Goal: Check status: Check status

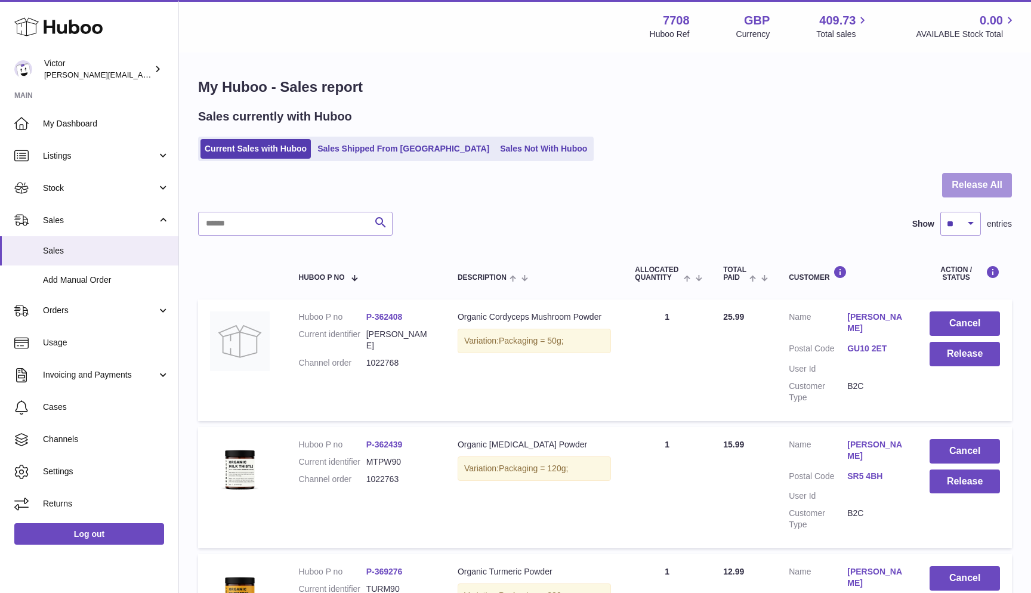
click at [989, 181] on button "Release All" at bounding box center [977, 185] width 70 height 24
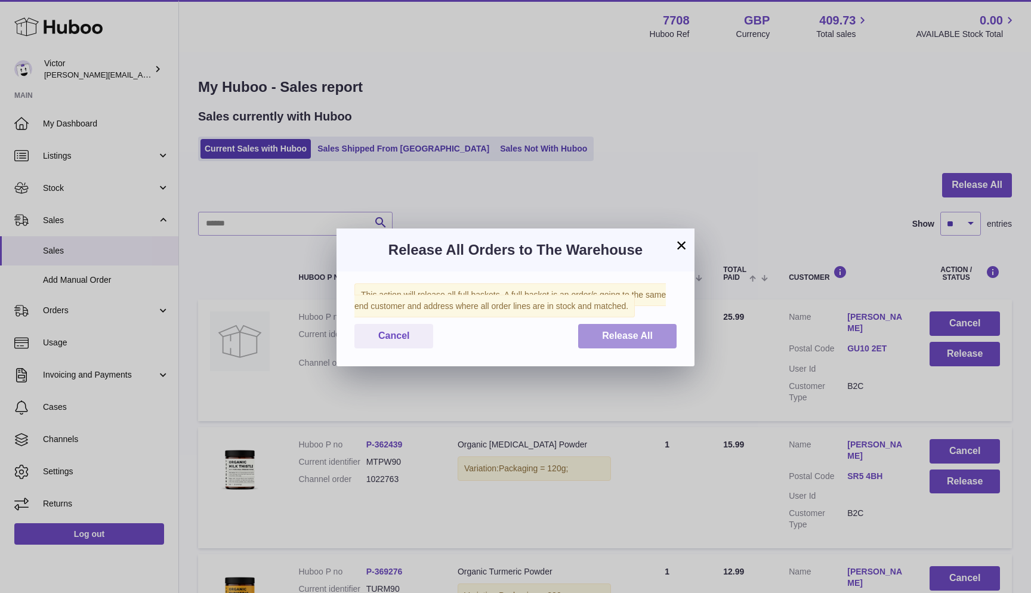
click at [654, 334] on button "Release All" at bounding box center [627, 336] width 98 height 24
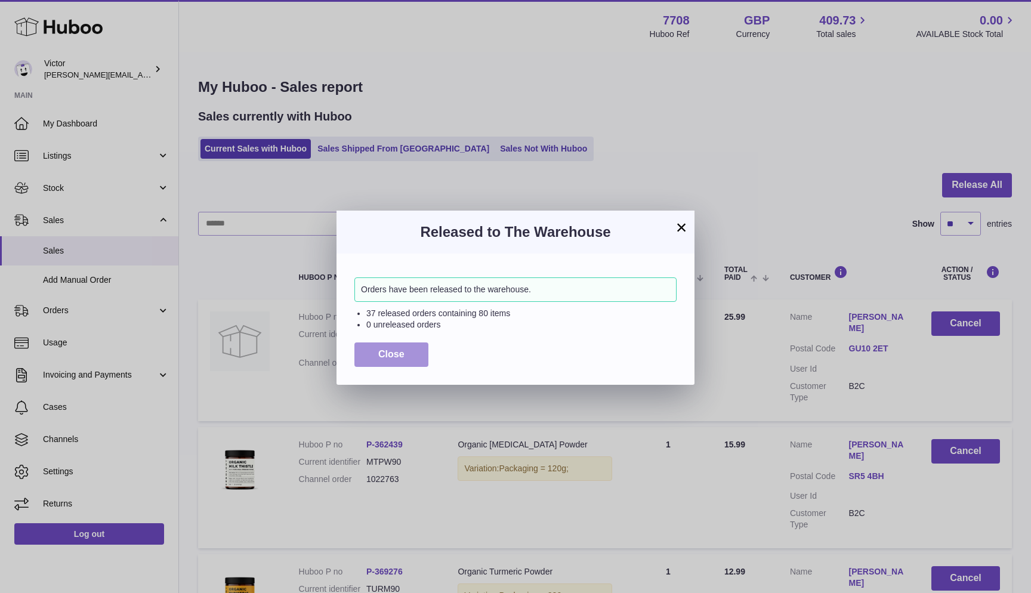
click at [388, 351] on span "Close" at bounding box center [391, 354] width 26 height 10
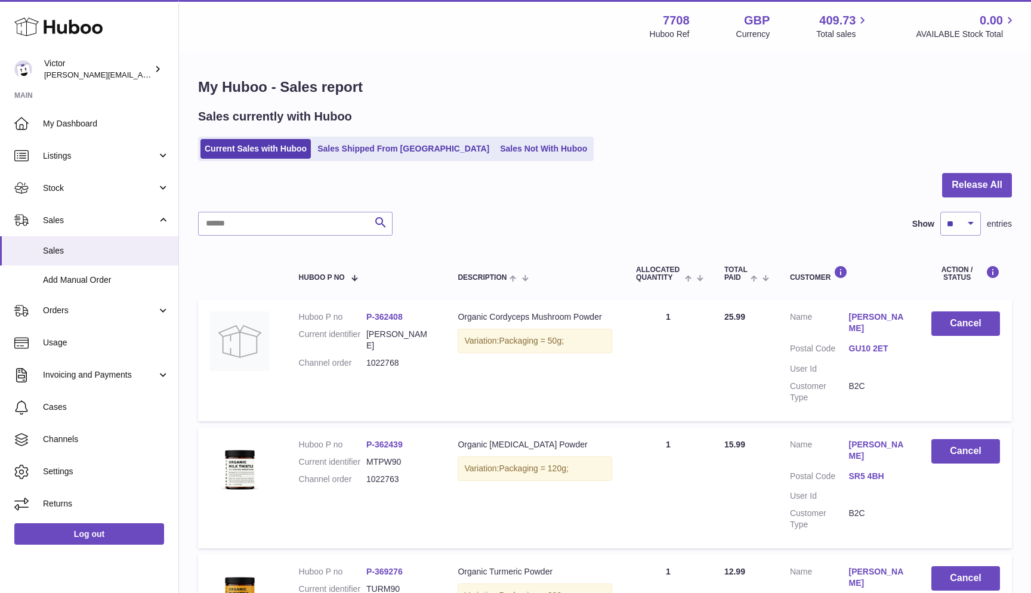
click at [445, 158] on ul "Current Sales with Huboo Sales Shipped From Huboo Sales Not With Huboo" at bounding box center [396, 149] width 396 height 24
click at [496, 151] on link "Sales Not With Huboo" at bounding box center [543, 149] width 95 height 20
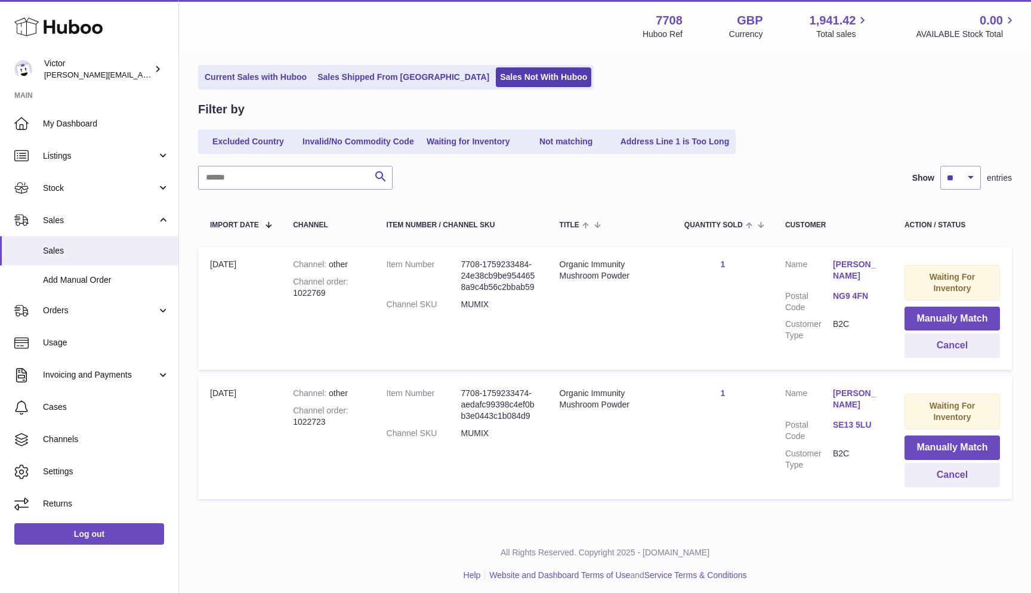
scroll to position [71, 0]
drag, startPoint x: 294, startPoint y: 416, endPoint x: 363, endPoint y: 416, distance: 69.2
click at [363, 416] on td "Channel other Channel order 1022723" at bounding box center [327, 437] width 93 height 123
copy div "1022723"
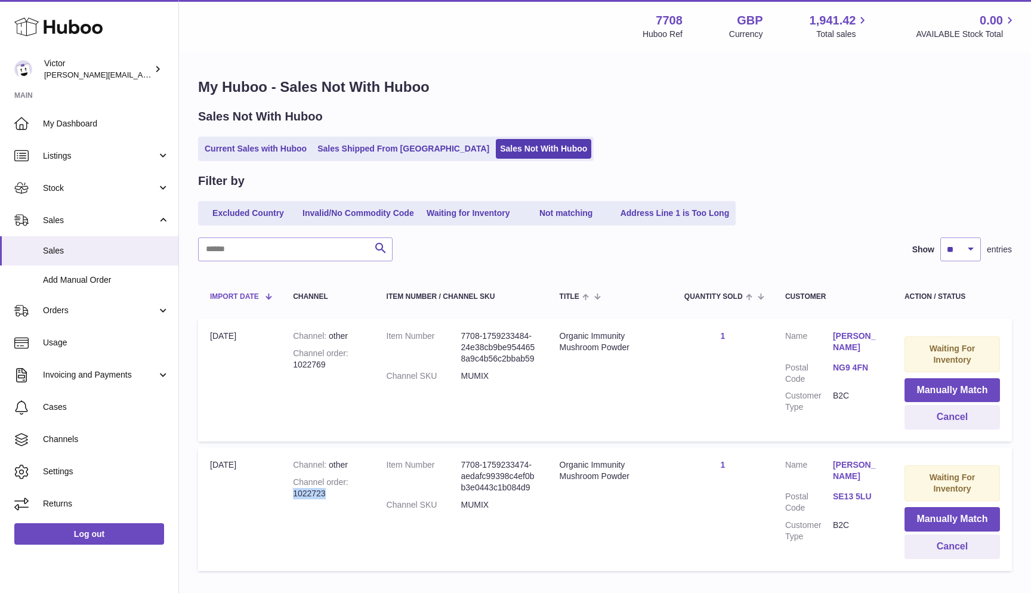
scroll to position [0, 0]
click at [220, 139] on link "Current Sales with Huboo" at bounding box center [255, 149] width 110 height 20
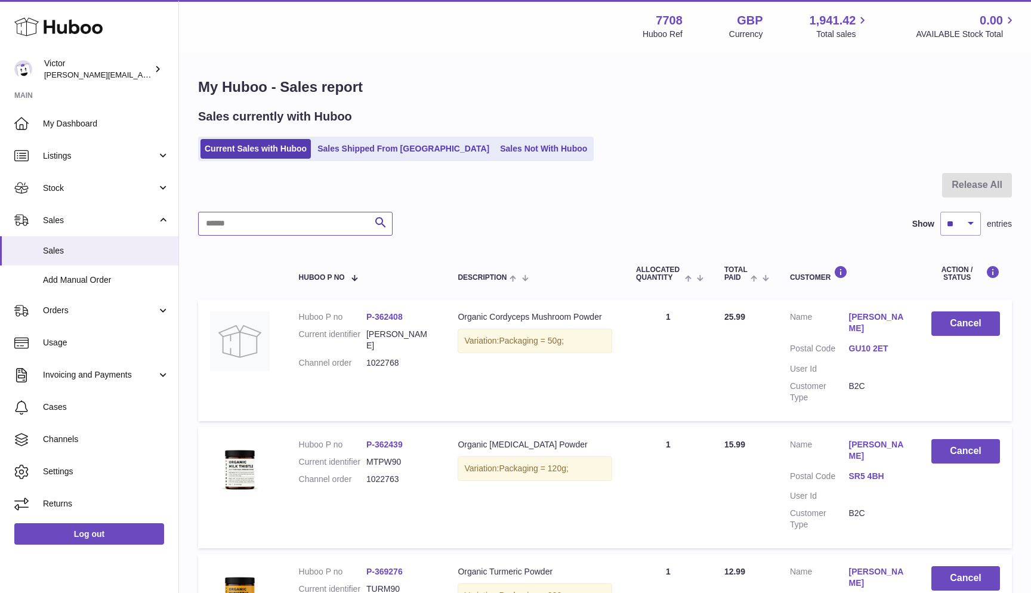
click at [302, 231] on input "text" at bounding box center [295, 224] width 194 height 24
paste input "*******"
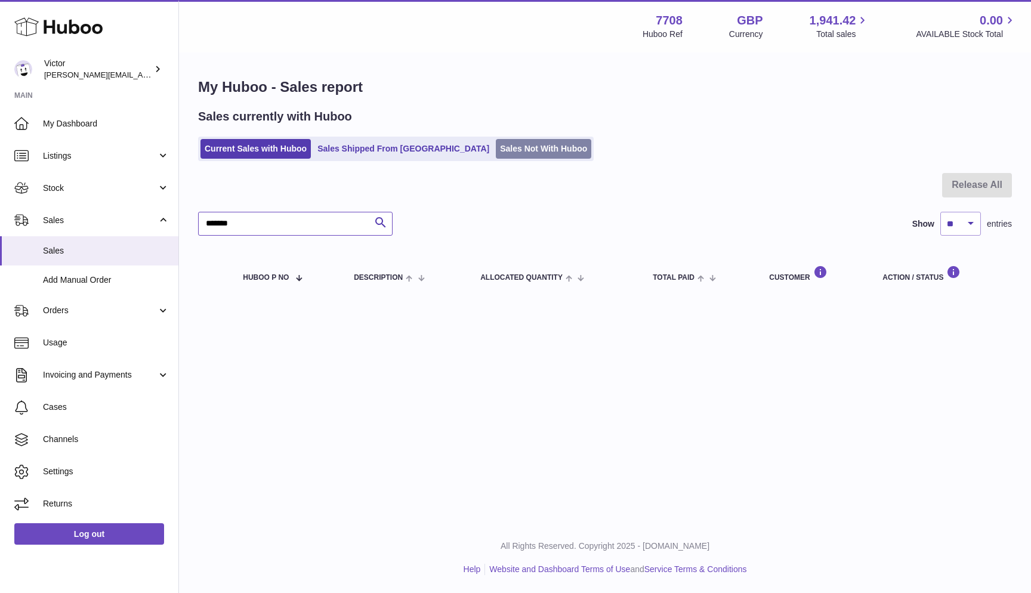
type input "*******"
click at [496, 148] on link "Sales Not With Huboo" at bounding box center [543, 149] width 95 height 20
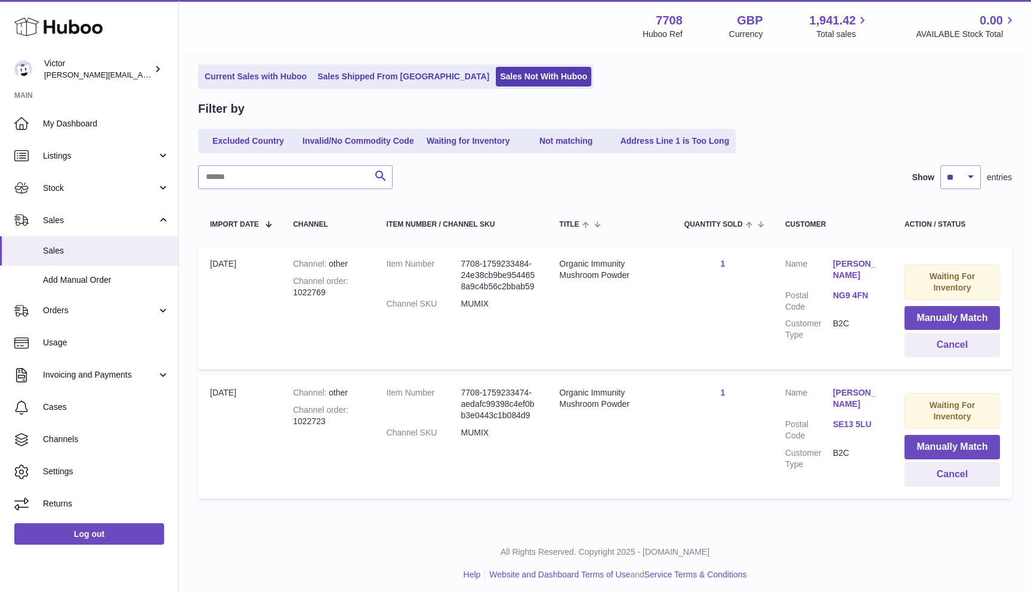
scroll to position [71, 0]
drag, startPoint x: 295, startPoint y: 291, endPoint x: 352, endPoint y: 291, distance: 57.3
click at [352, 291] on div "Channel order 1022769" at bounding box center [327, 288] width 69 height 23
copy div "1022769"
click at [301, 184] on input "text" at bounding box center [295, 178] width 194 height 24
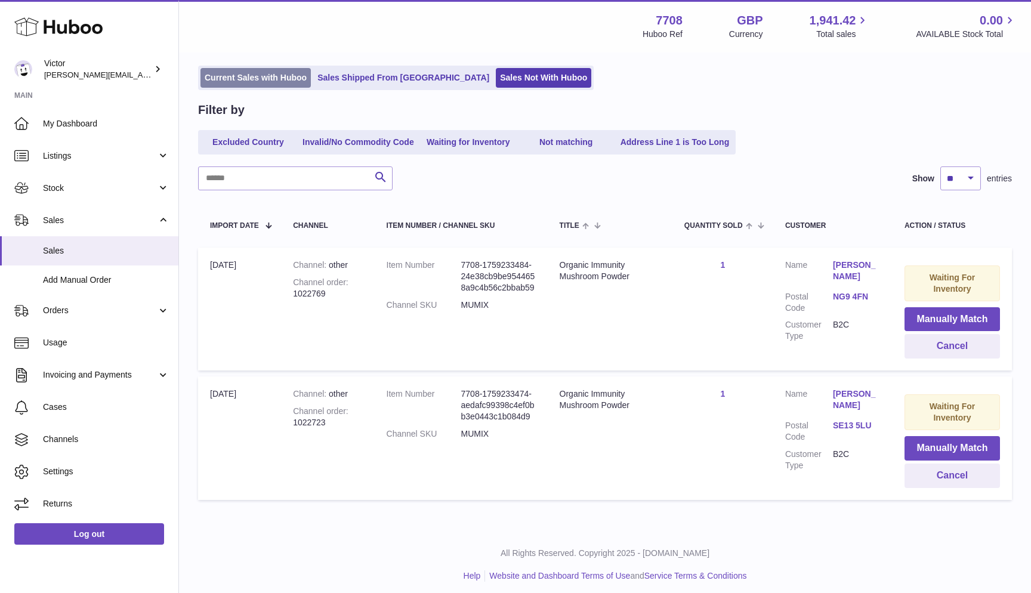
click at [262, 79] on link "Current Sales with Huboo" at bounding box center [255, 78] width 110 height 20
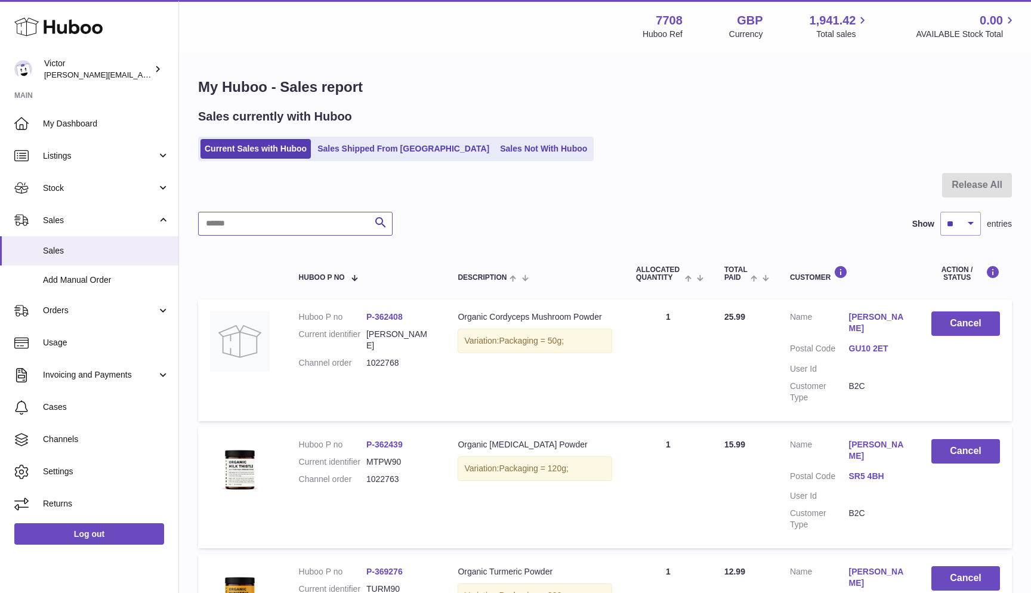
click at [207, 217] on input "text" at bounding box center [295, 224] width 194 height 24
paste input "*******"
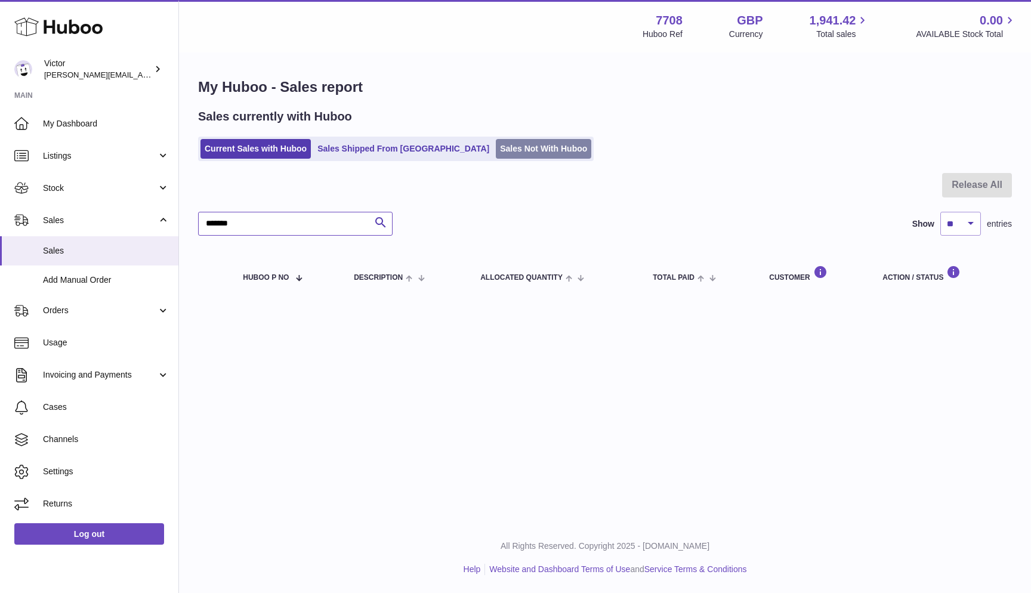
type input "*******"
click at [496, 152] on link "Sales Not With Huboo" at bounding box center [543, 149] width 95 height 20
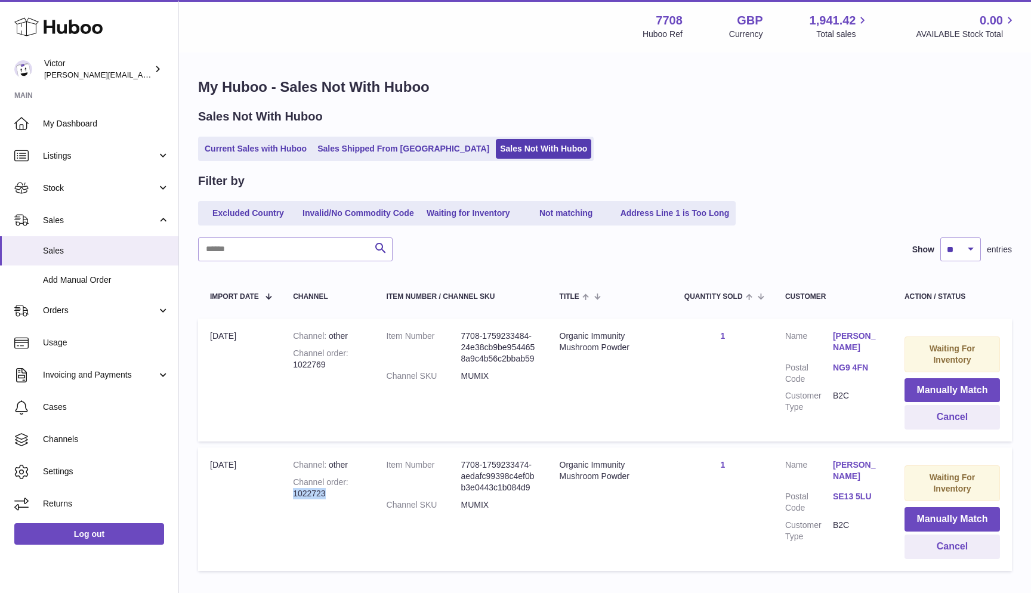
drag, startPoint x: 295, startPoint y: 488, endPoint x: 357, endPoint y: 488, distance: 62.0
click at [357, 488] on div "Channel order 1022723" at bounding box center [327, 488] width 69 height 23
copy div "1022723"
click at [220, 149] on link "Current Sales with Huboo" at bounding box center [255, 149] width 110 height 20
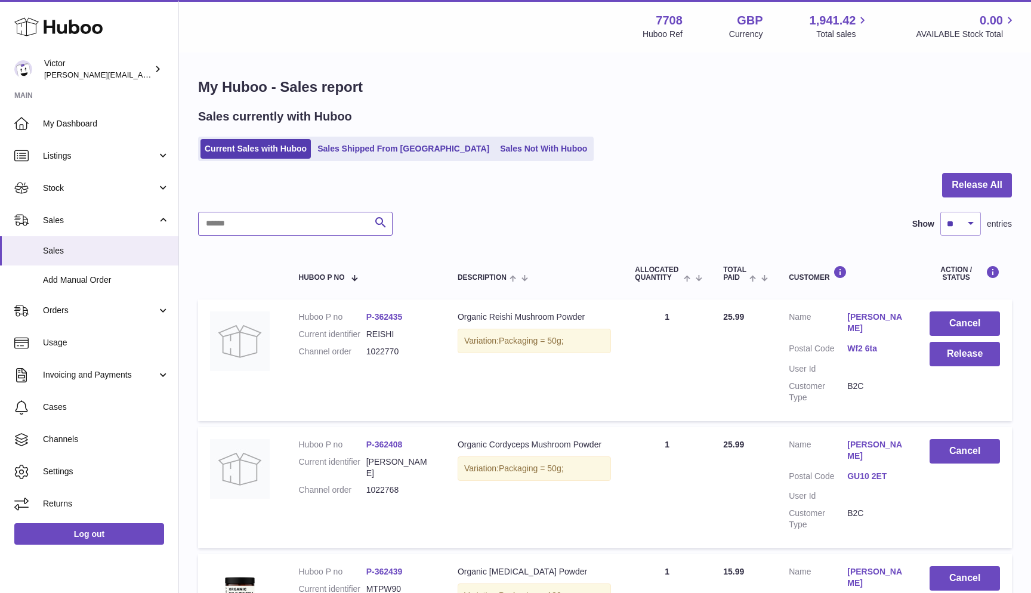
click at [252, 221] on input "text" at bounding box center [295, 224] width 194 height 24
paste input "*******"
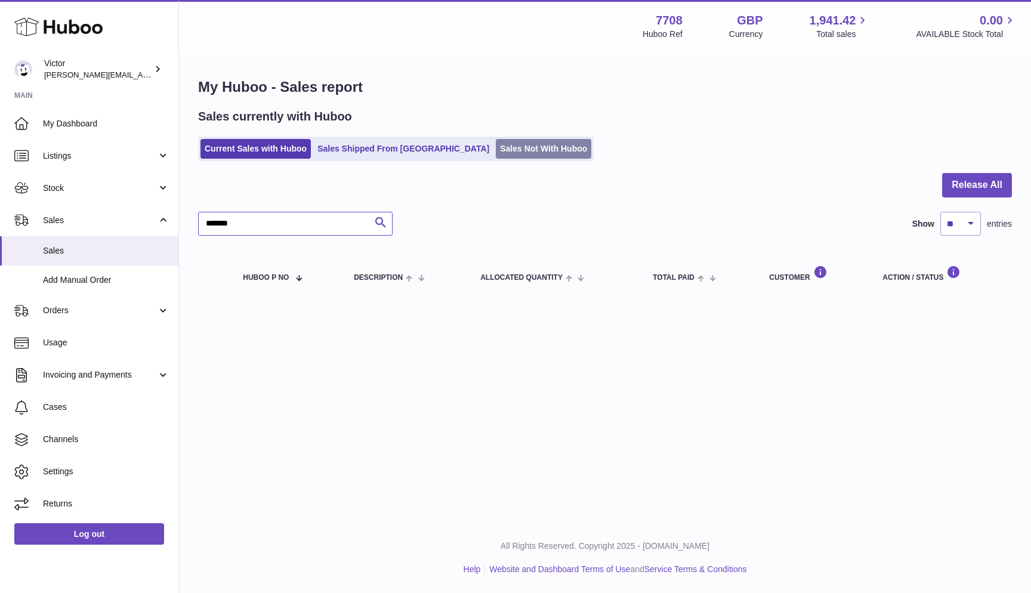
type input "*******"
click at [496, 140] on link "Sales Not With Huboo" at bounding box center [543, 149] width 95 height 20
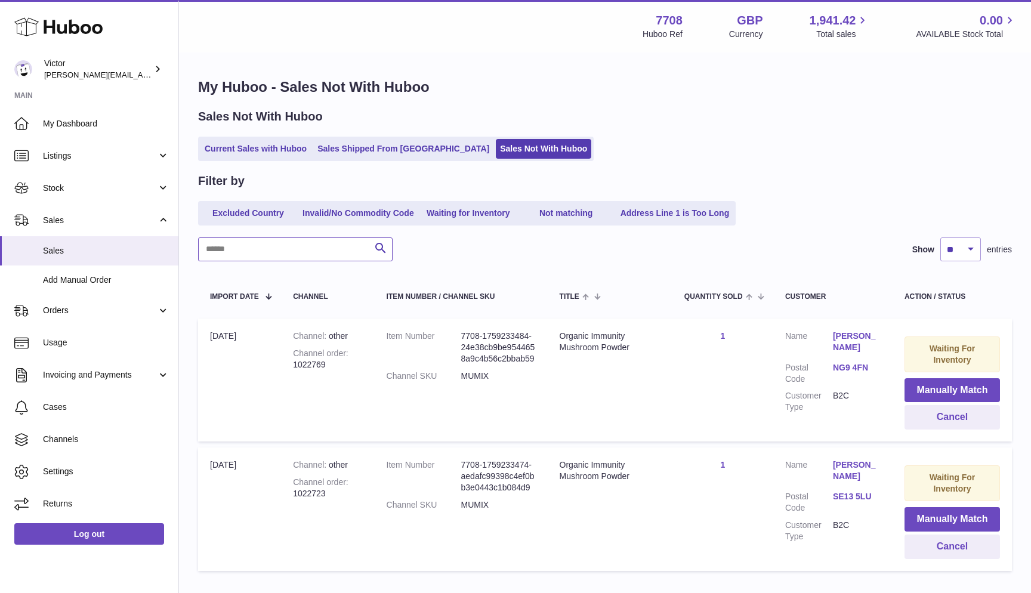
click at [236, 248] on input "text" at bounding box center [295, 249] width 194 height 24
paste input "*******"
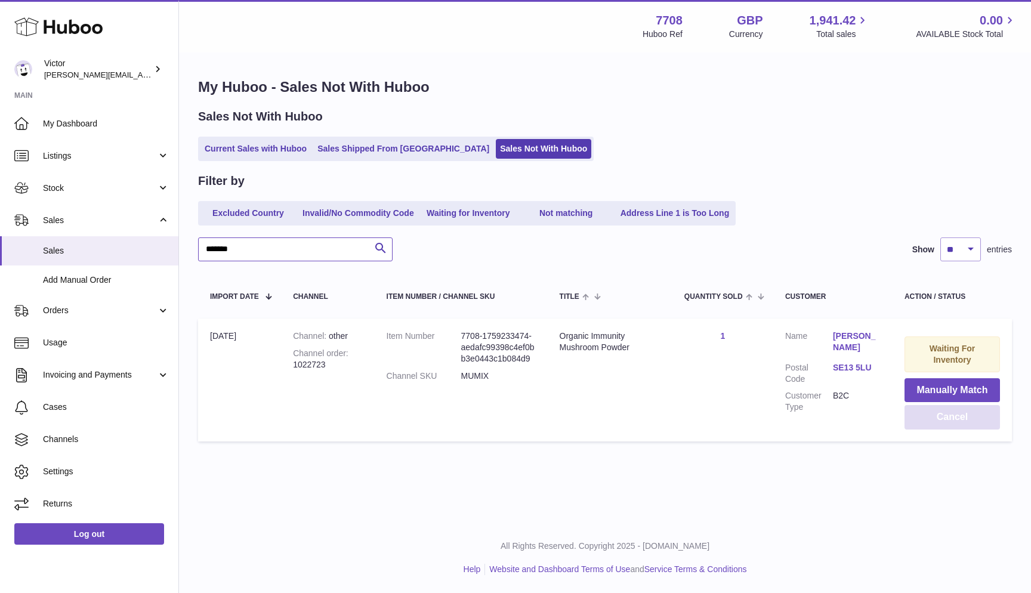
type input "*******"
click at [952, 425] on button "Cancel" at bounding box center [951, 417] width 95 height 24
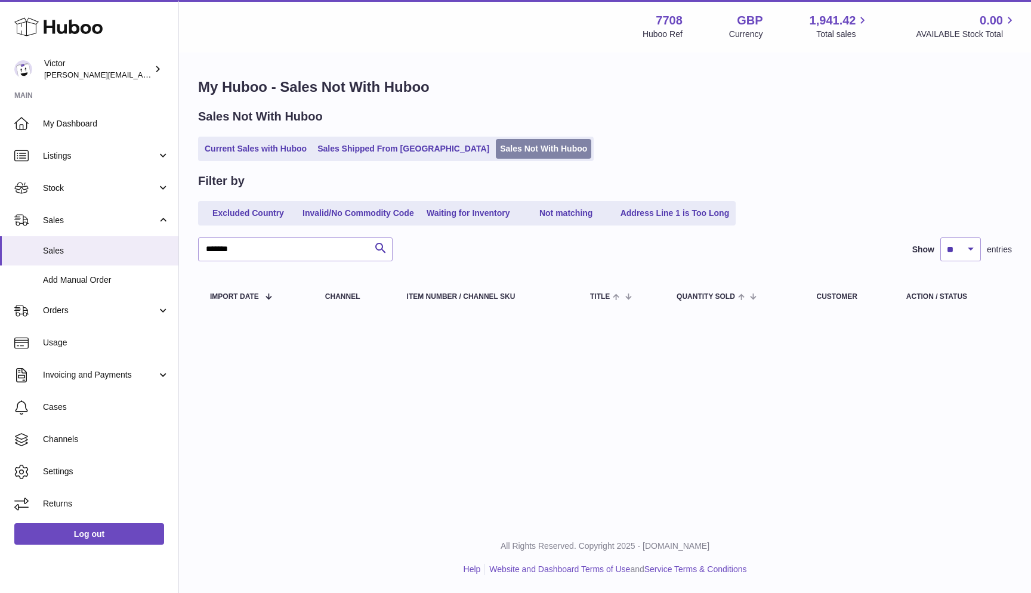
click at [496, 152] on link "Sales Not With Huboo" at bounding box center [543, 149] width 95 height 20
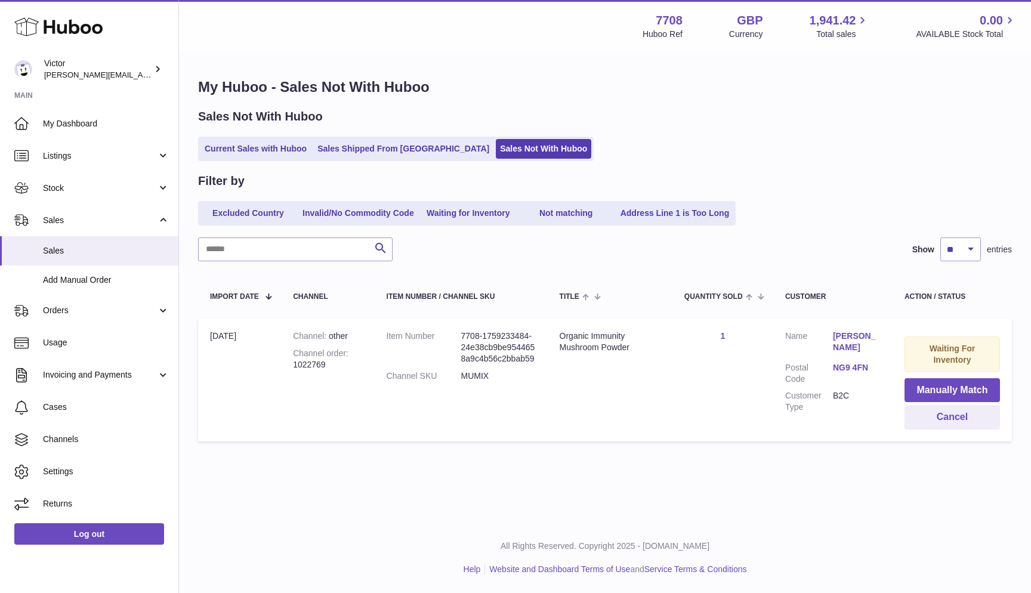
click at [301, 365] on div "Channel order 1022769" at bounding box center [327, 359] width 69 height 23
click at [291, 363] on td "Channel other Channel order 1022769" at bounding box center [327, 380] width 93 height 123
drag, startPoint x: 294, startPoint y: 363, endPoint x: 355, endPoint y: 363, distance: 60.9
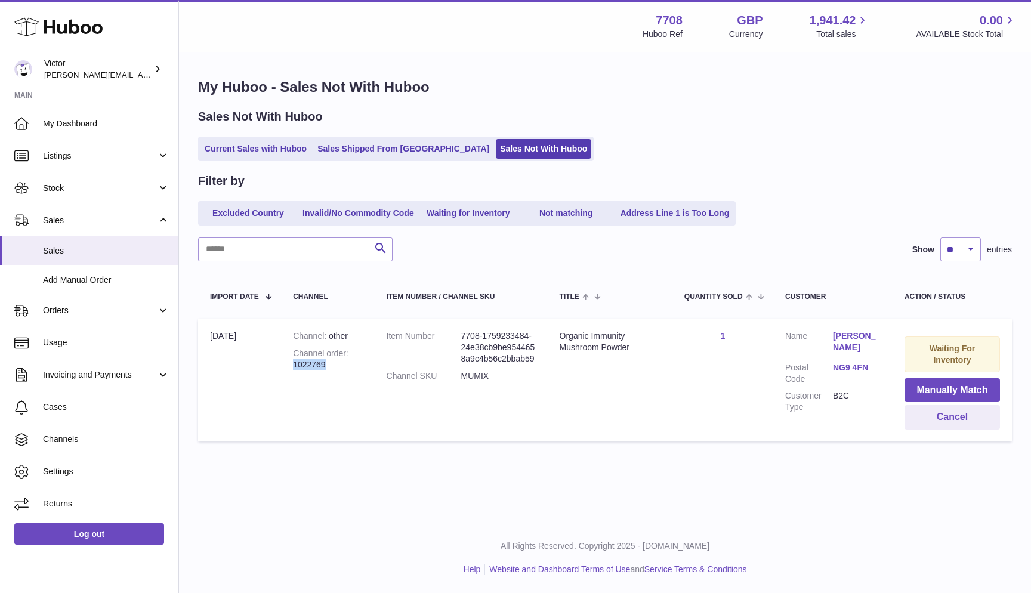
click at [355, 363] on div "Channel order 1022769" at bounding box center [327, 359] width 69 height 23
copy div "1022769"
click at [209, 153] on link "Current Sales with Huboo" at bounding box center [255, 149] width 110 height 20
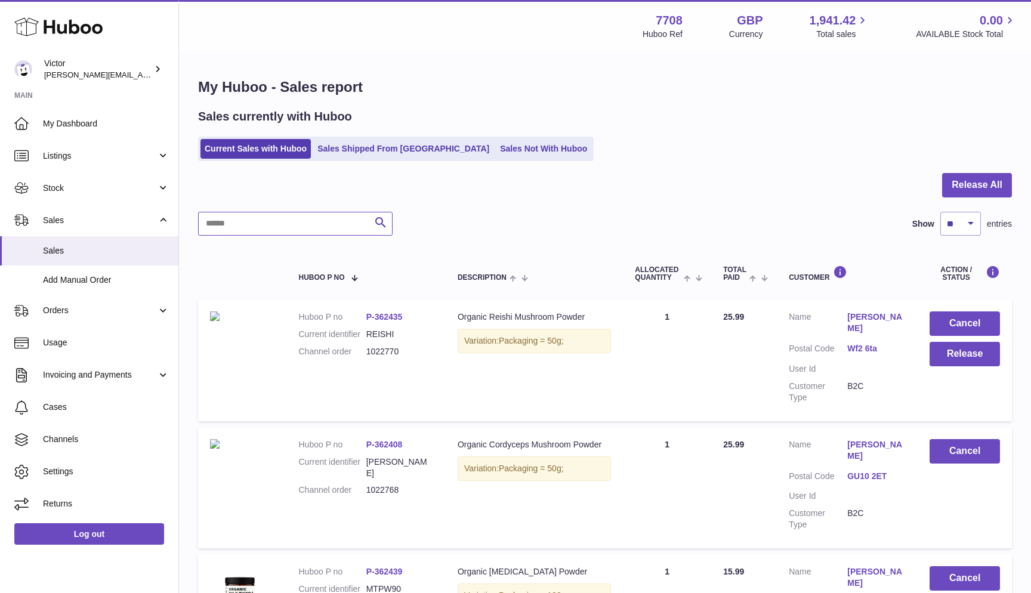
click at [227, 225] on input "text" at bounding box center [295, 224] width 194 height 24
paste input "*******"
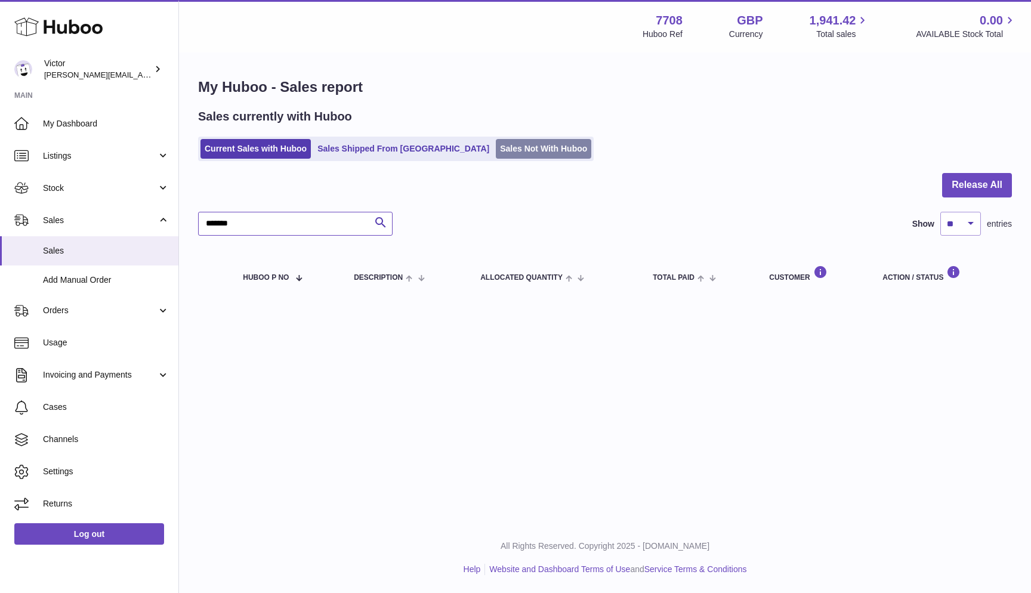
type input "*******"
click at [496, 156] on link "Sales Not With Huboo" at bounding box center [543, 149] width 95 height 20
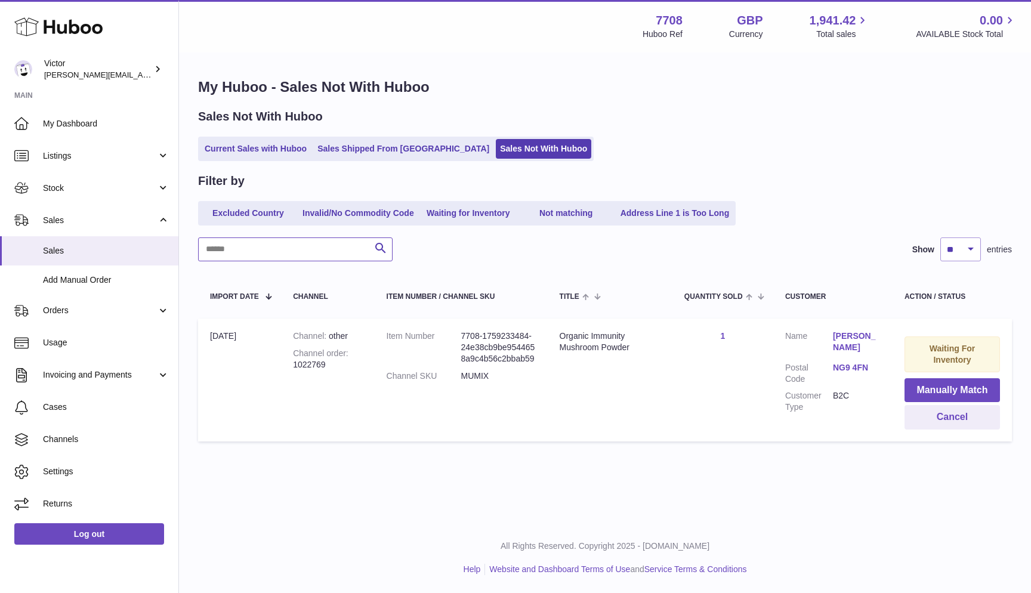
click at [245, 248] on input "text" at bounding box center [295, 249] width 194 height 24
paste input "*******"
type input "*******"
click at [921, 413] on button "Cancel" at bounding box center [951, 417] width 95 height 24
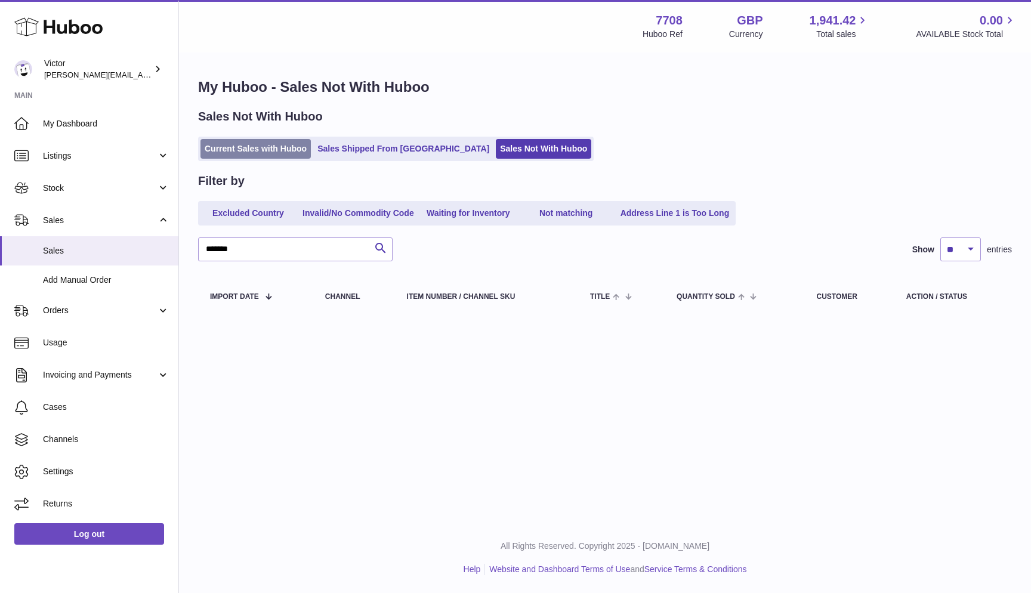
click at [208, 149] on link "Current Sales with Huboo" at bounding box center [255, 149] width 110 height 20
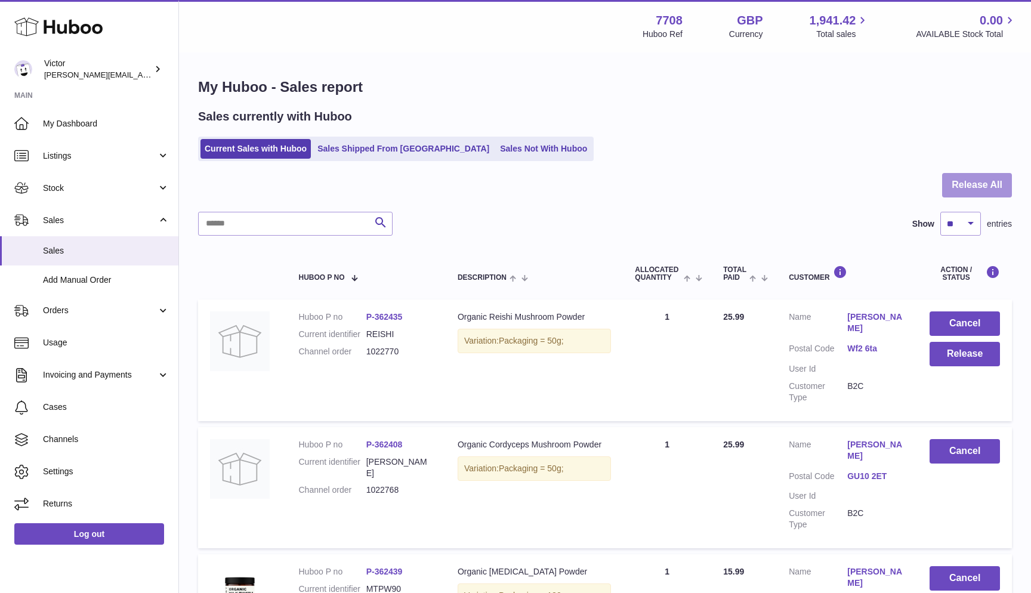
click at [1008, 187] on button "Release All" at bounding box center [977, 185] width 70 height 24
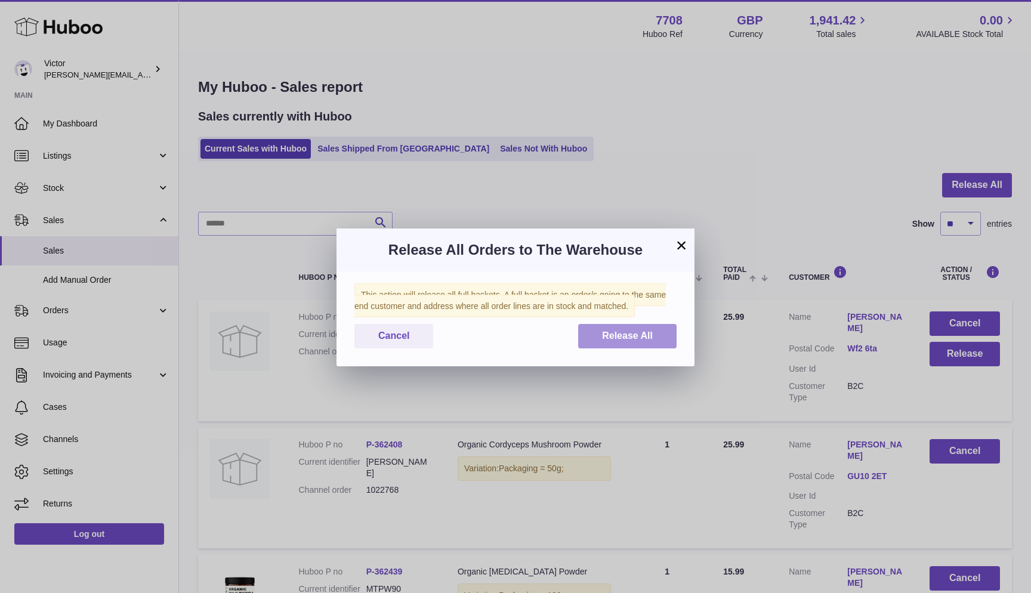
click at [652, 345] on button "Release All" at bounding box center [627, 336] width 98 height 24
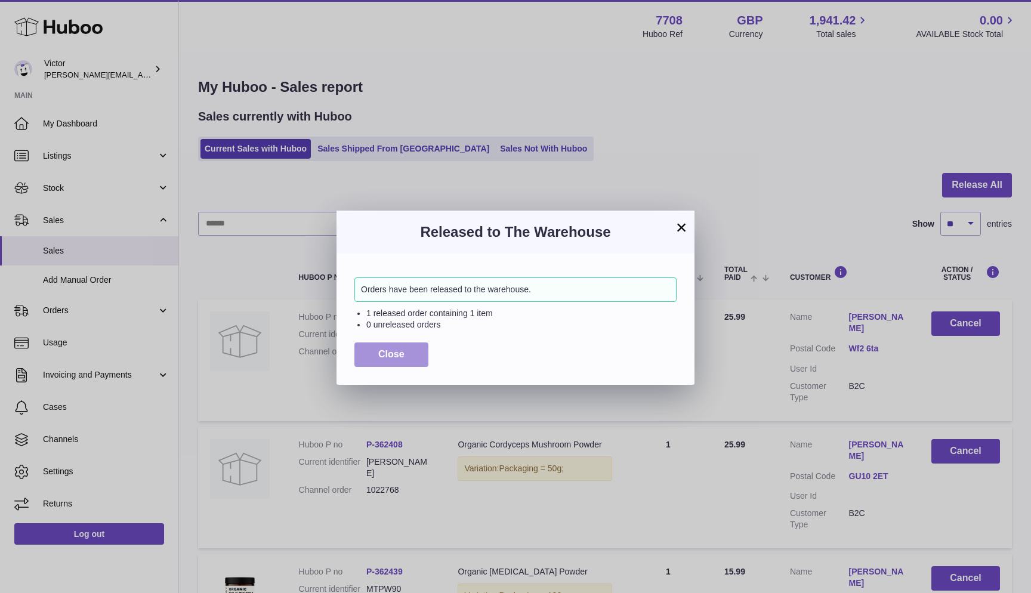
click at [376, 351] on button "Close" at bounding box center [391, 354] width 74 height 24
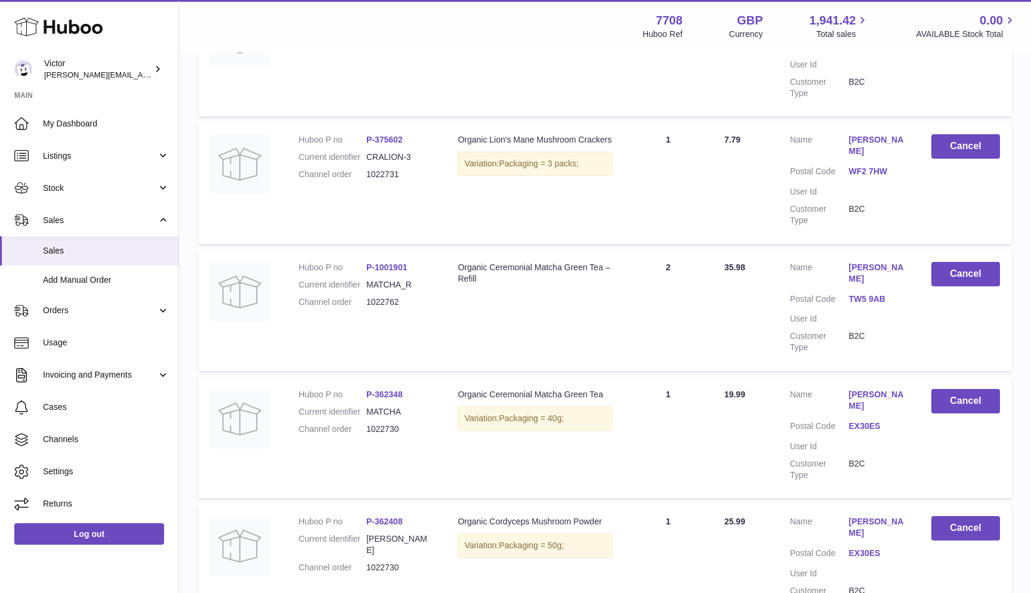
scroll to position [932, 1]
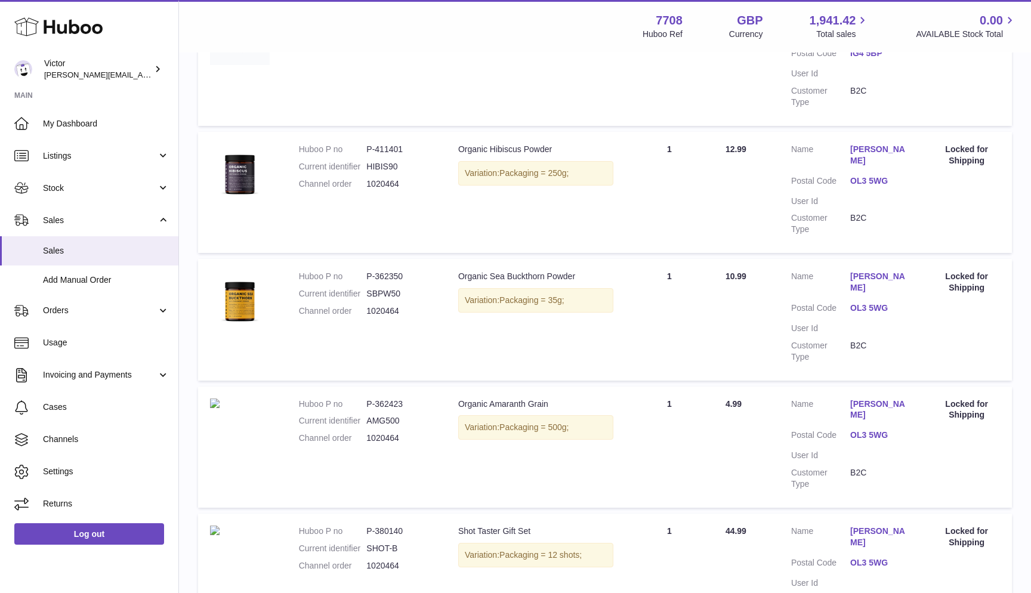
scroll to position [444, 0]
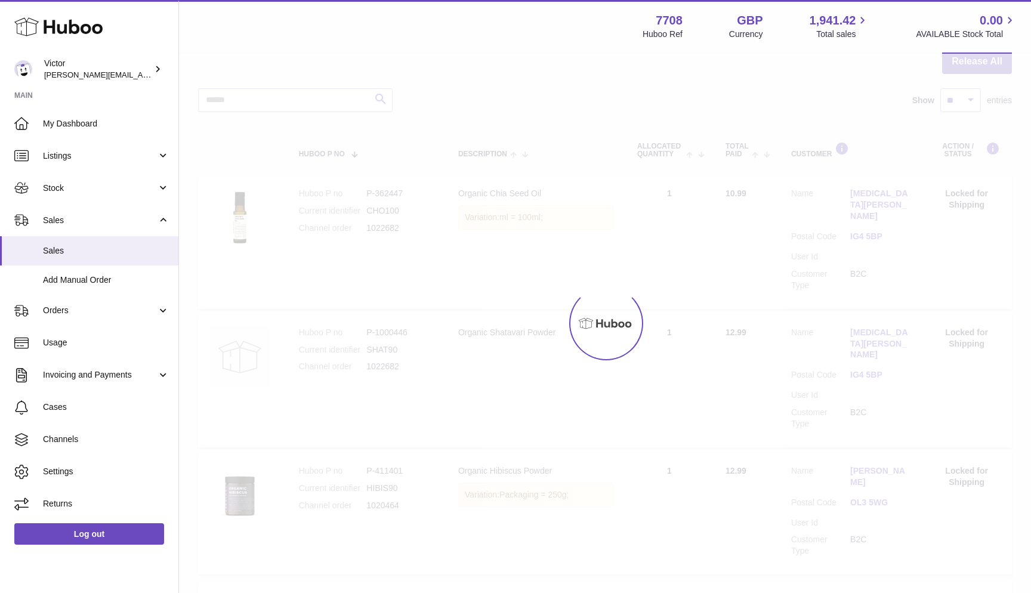
scroll to position [54, 0]
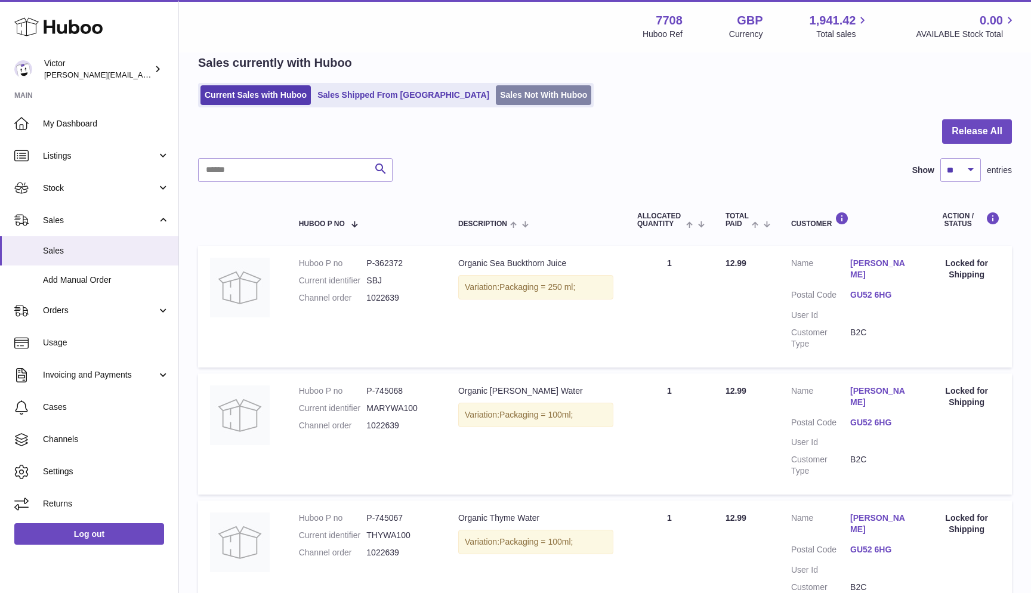
click at [496, 90] on link "Sales Not With Huboo" at bounding box center [543, 95] width 95 height 20
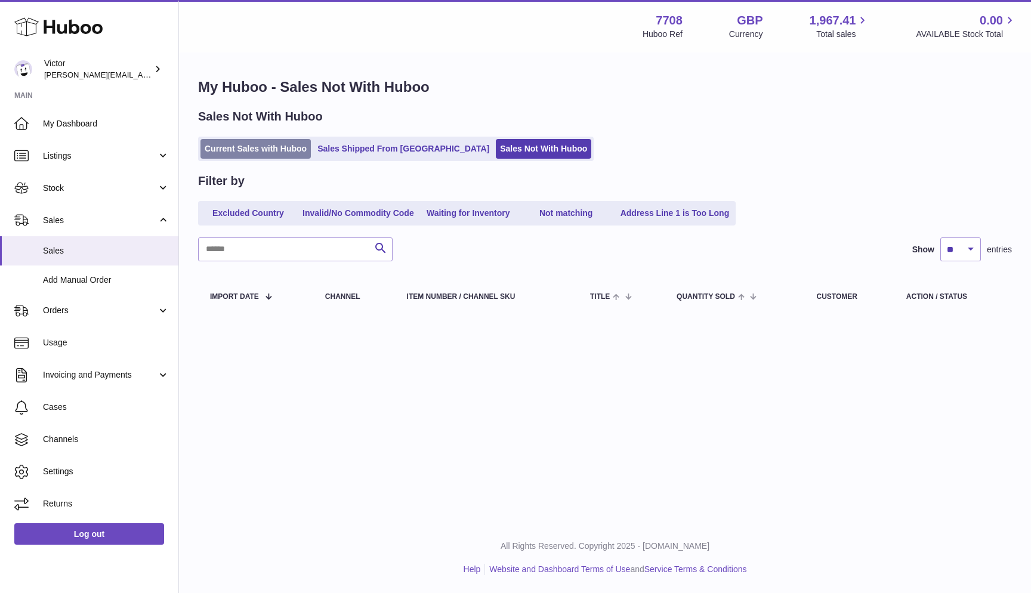
click at [237, 149] on link "Current Sales with Huboo" at bounding box center [255, 149] width 110 height 20
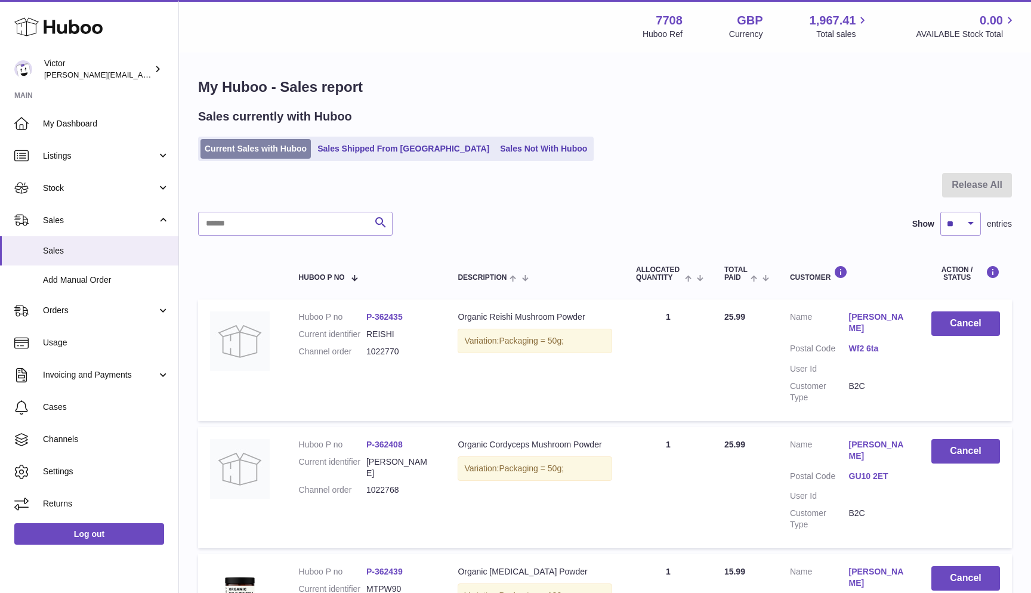
click at [285, 149] on link "Current Sales with Huboo" at bounding box center [255, 149] width 110 height 20
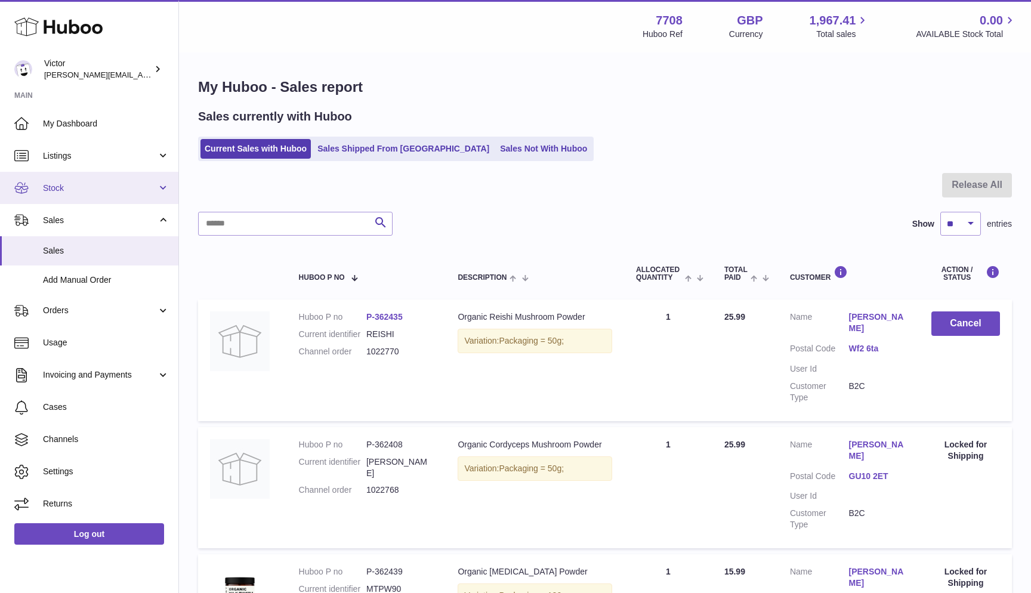
click at [88, 187] on span "Stock" at bounding box center [100, 188] width 114 height 11
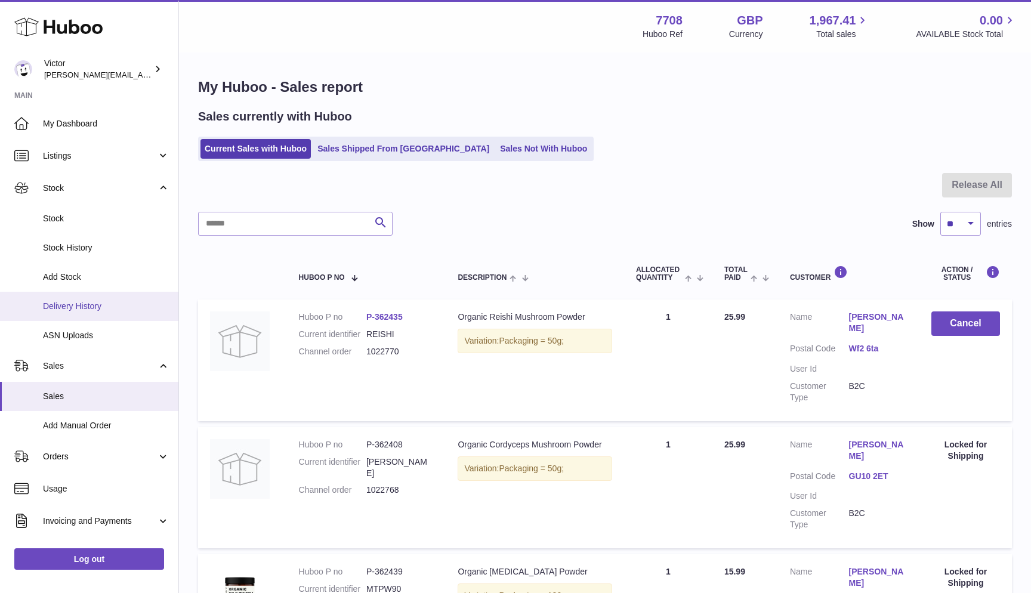
click at [82, 302] on span "Delivery History" at bounding box center [106, 306] width 126 height 11
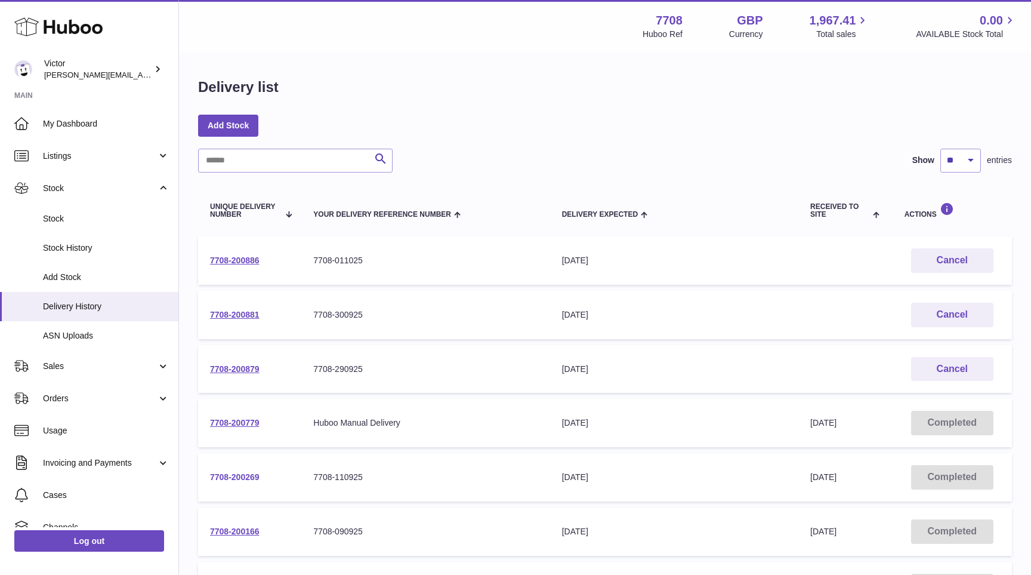
click at [236, 472] on link "7708-200269" at bounding box center [235, 477] width 50 height 10
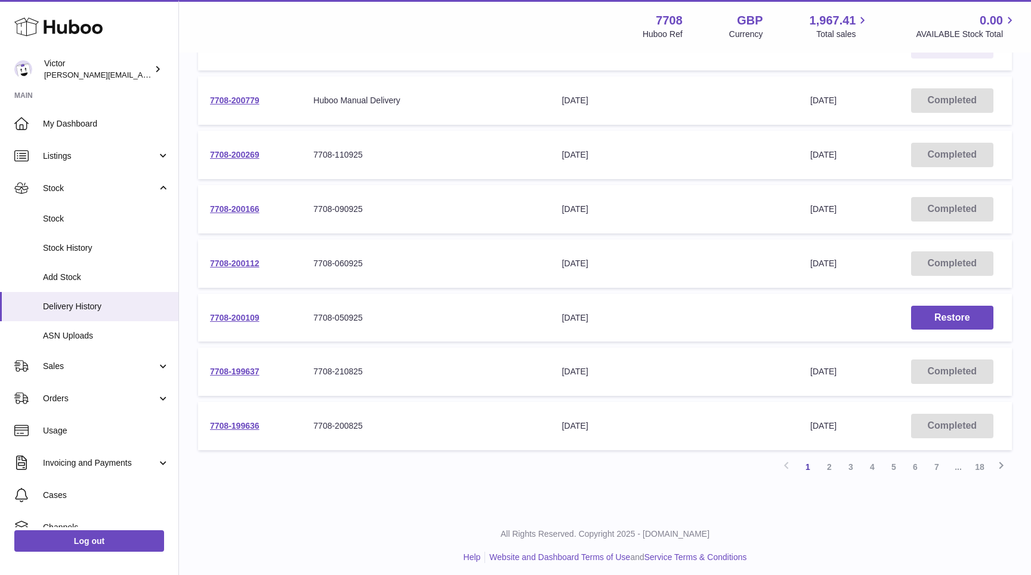
scroll to position [322, 0]
click at [831, 461] on link "2" at bounding box center [829, 466] width 21 height 21
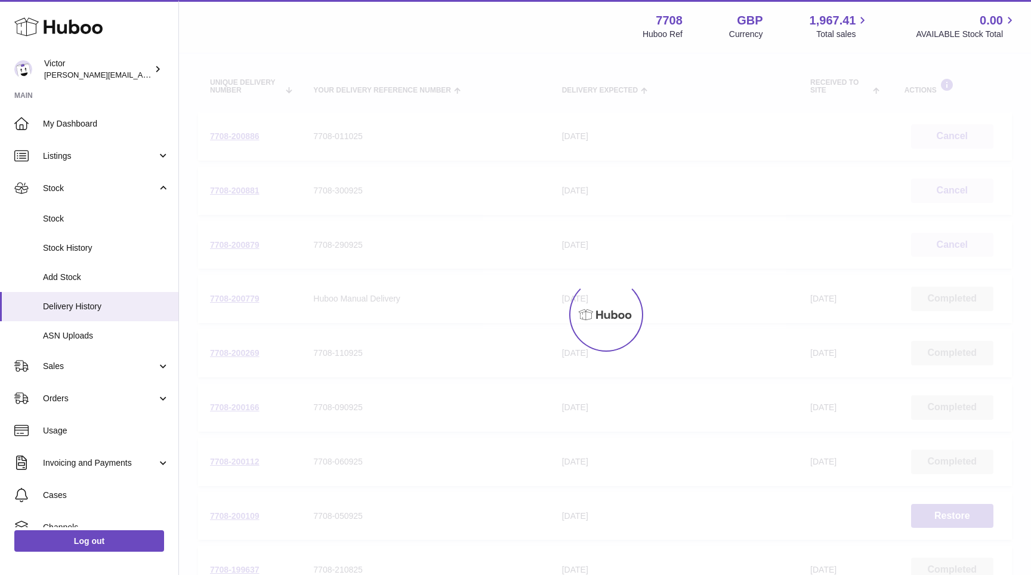
scroll to position [54, 0]
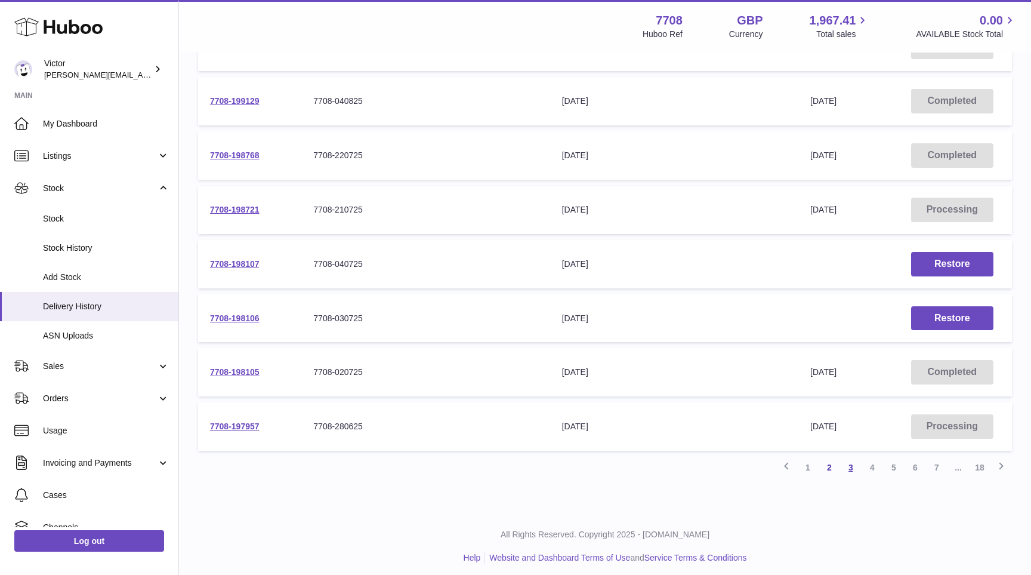
click at [853, 461] on link "3" at bounding box center [850, 466] width 21 height 21
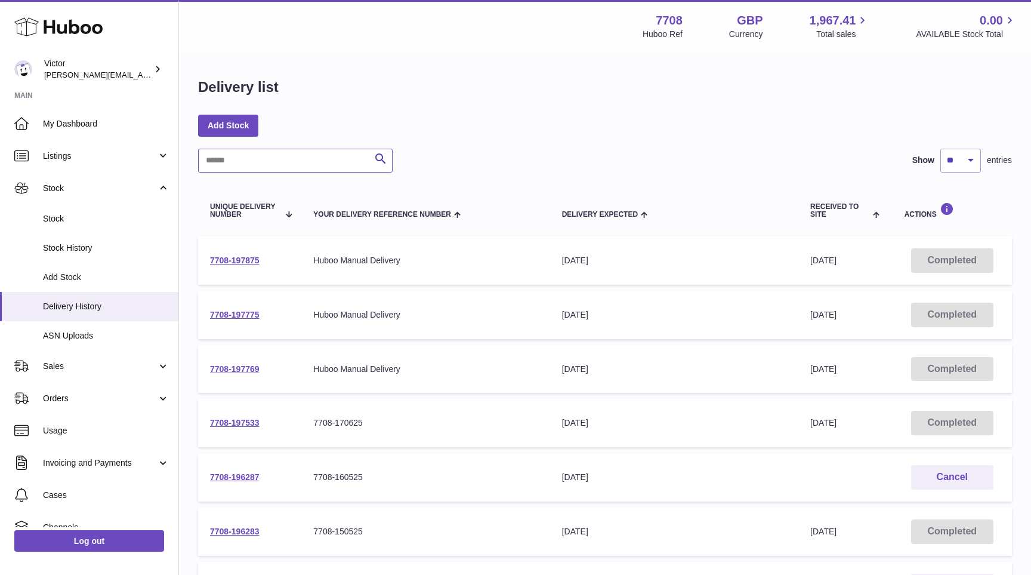
click at [276, 156] on input "text" at bounding box center [295, 161] width 194 height 24
paste input "**********"
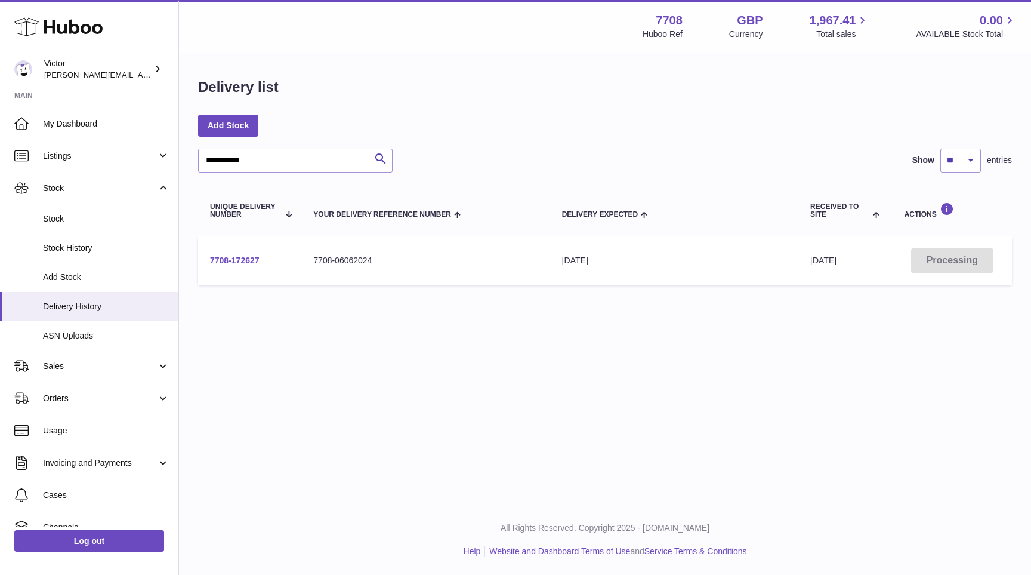
click at [227, 261] on link "7708-172627" at bounding box center [235, 260] width 50 height 10
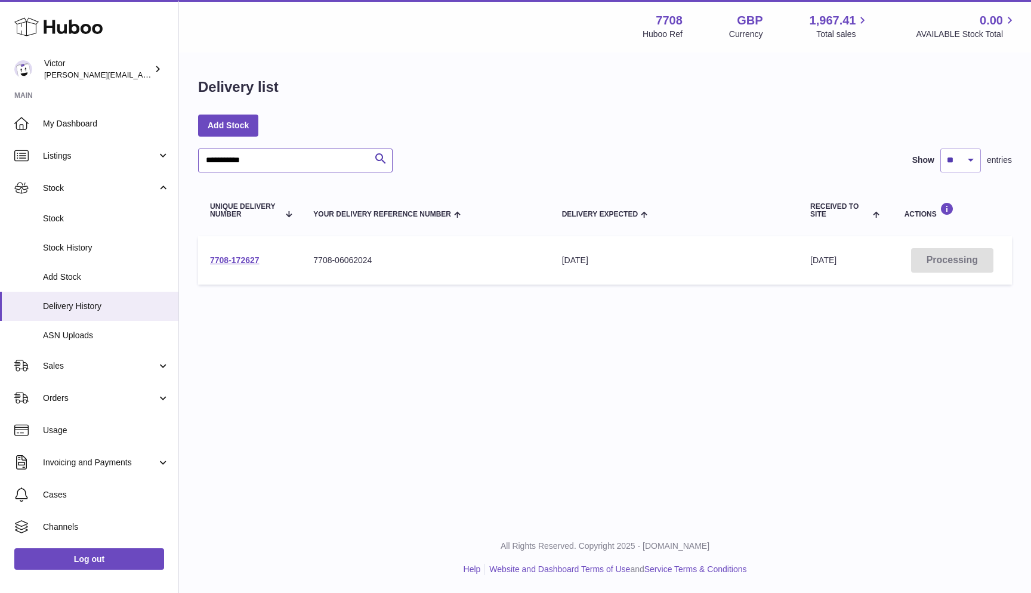
click at [319, 163] on input "**********" at bounding box center [295, 161] width 194 height 24
paste input "text"
click at [247, 260] on link "7708-200166" at bounding box center [235, 260] width 50 height 10
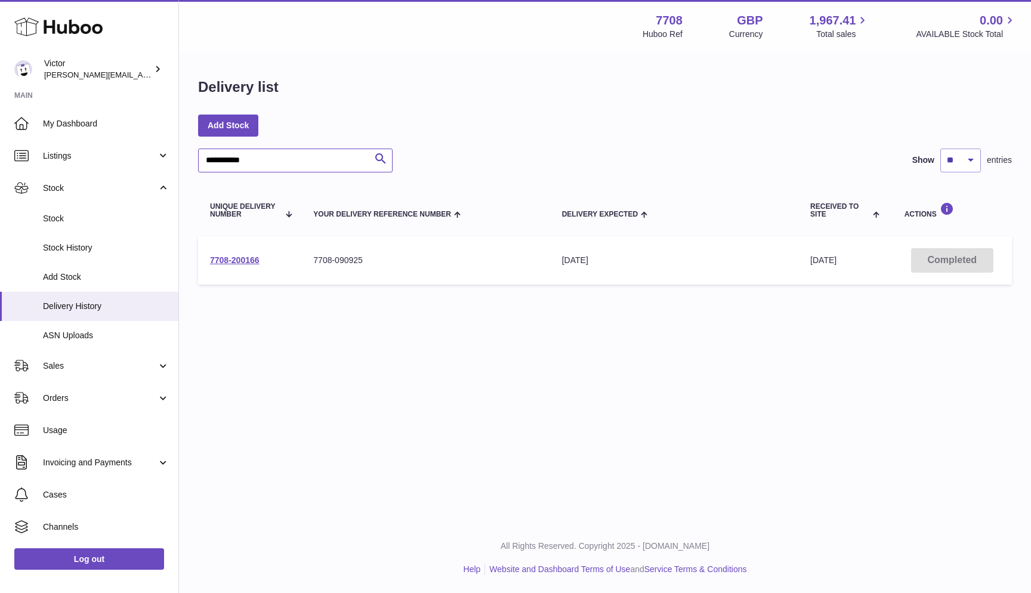
click at [250, 162] on input "**********" at bounding box center [295, 161] width 194 height 24
paste input "text"
click at [229, 258] on link "7708-200112" at bounding box center [235, 260] width 50 height 10
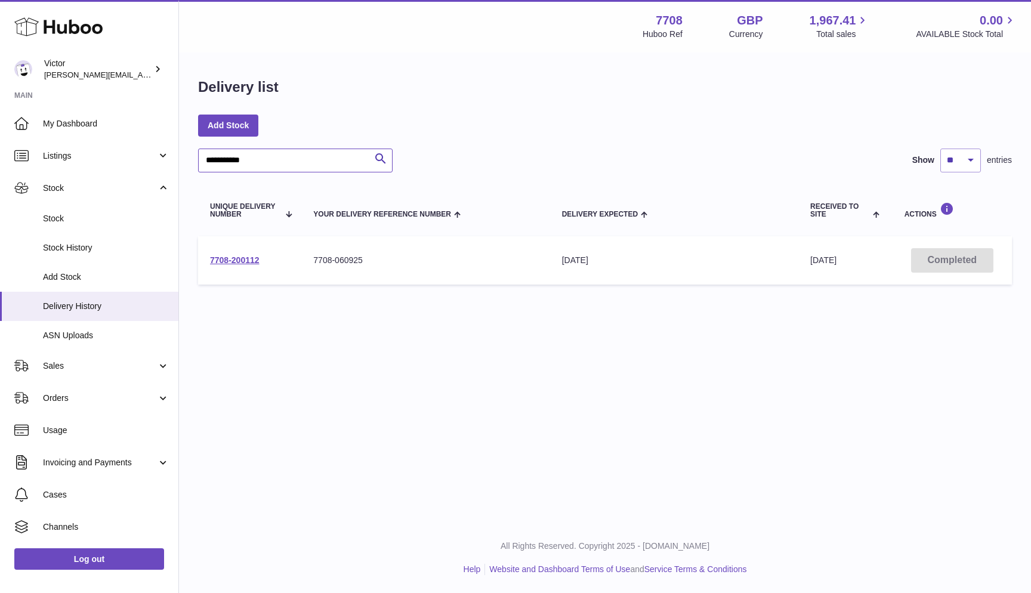
click at [249, 162] on input "**********" at bounding box center [295, 161] width 194 height 24
paste input "text"
type input "**********"
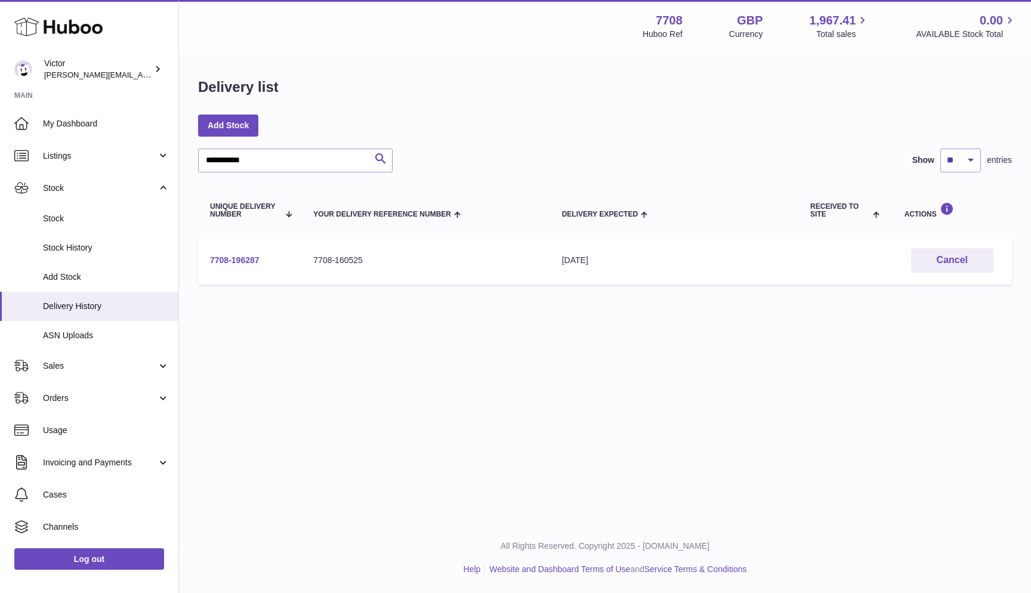
click at [247, 260] on link "7708-196287" at bounding box center [235, 260] width 50 height 10
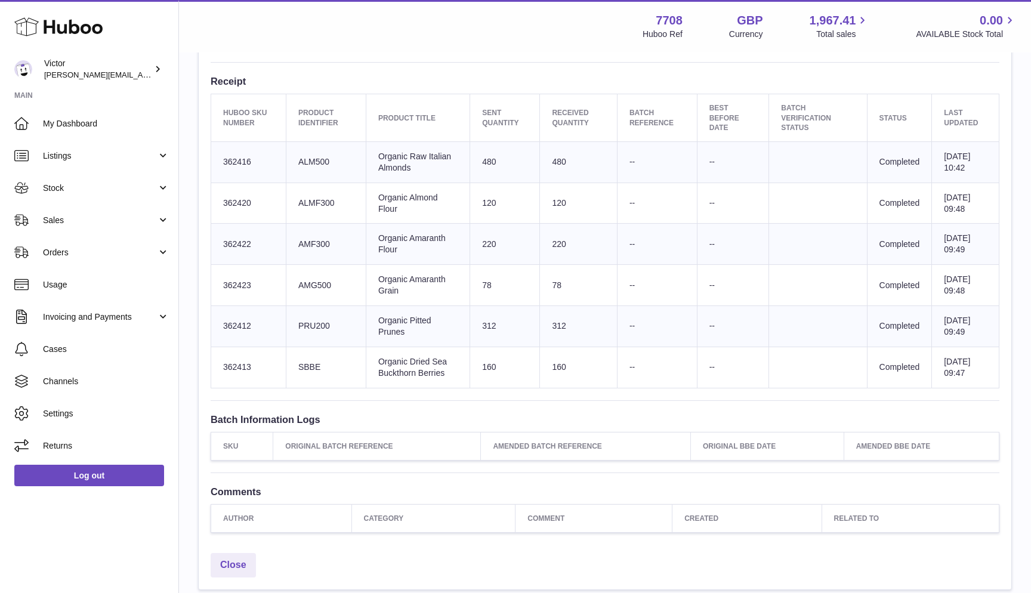
scroll to position [415, 0]
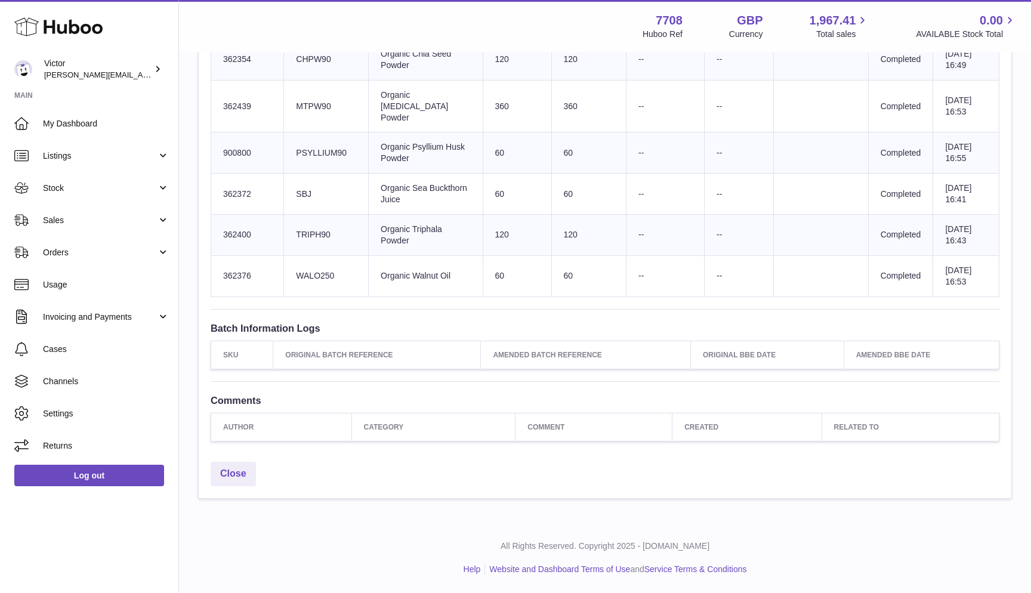
scroll to position [760, 0]
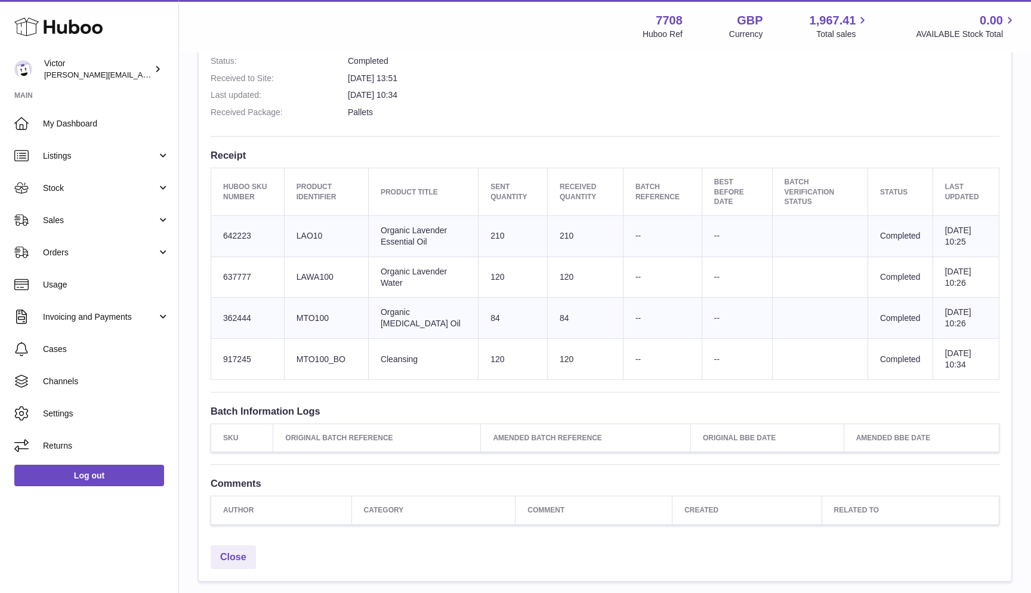
scroll to position [447, 0]
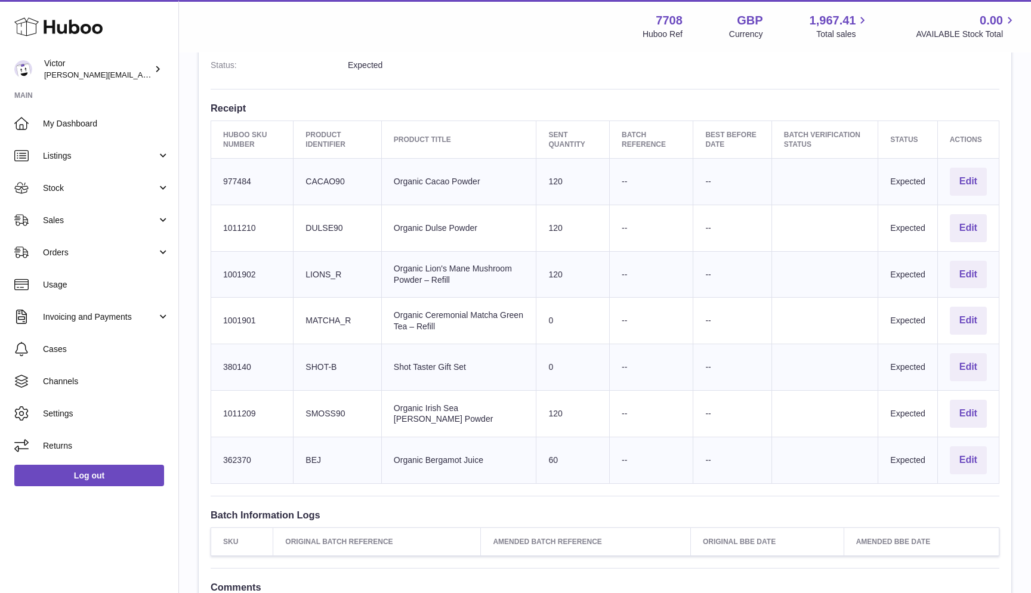
scroll to position [325, 0]
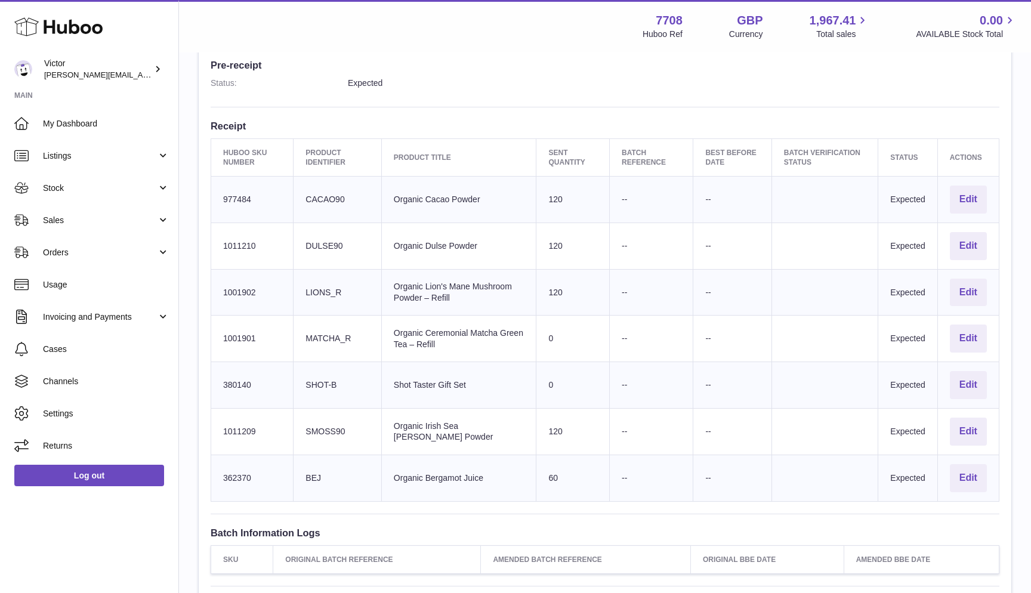
click at [315, 189] on td "Client Identifier CACAO90" at bounding box center [338, 200] width 88 height 47
click at [318, 239] on td "Client Identifier DULSE90" at bounding box center [338, 246] width 88 height 47
click at [561, 240] on td "Sent Quantity 120" at bounding box center [572, 246] width 73 height 47
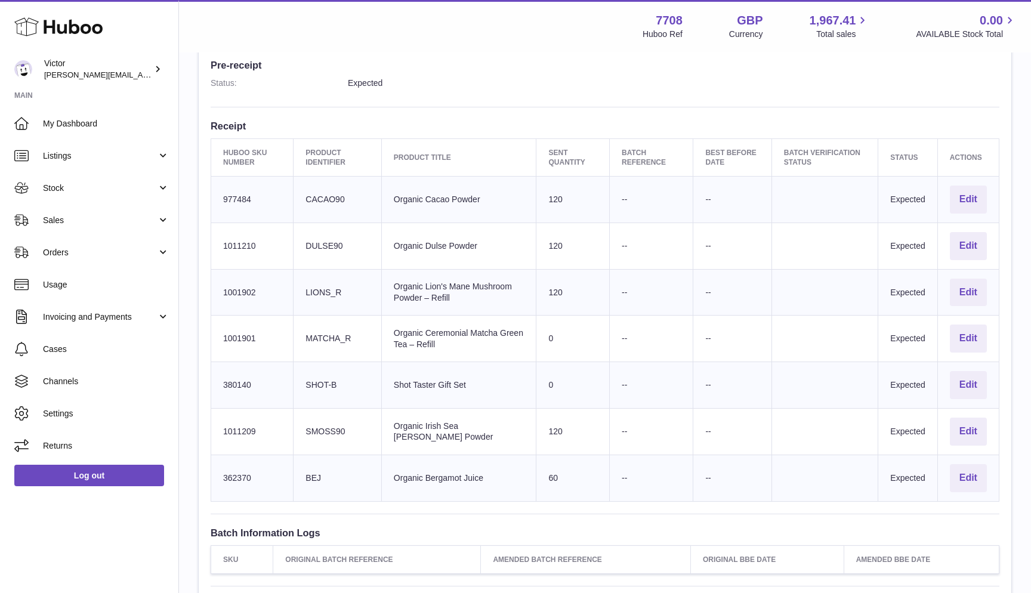
click at [561, 240] on td "Sent Quantity 120" at bounding box center [572, 246] width 73 height 47
click at [318, 189] on td "Client Identifier CACAO90" at bounding box center [338, 200] width 88 height 47
click at [309, 189] on td "Client Identifier CACAO90" at bounding box center [338, 200] width 88 height 47
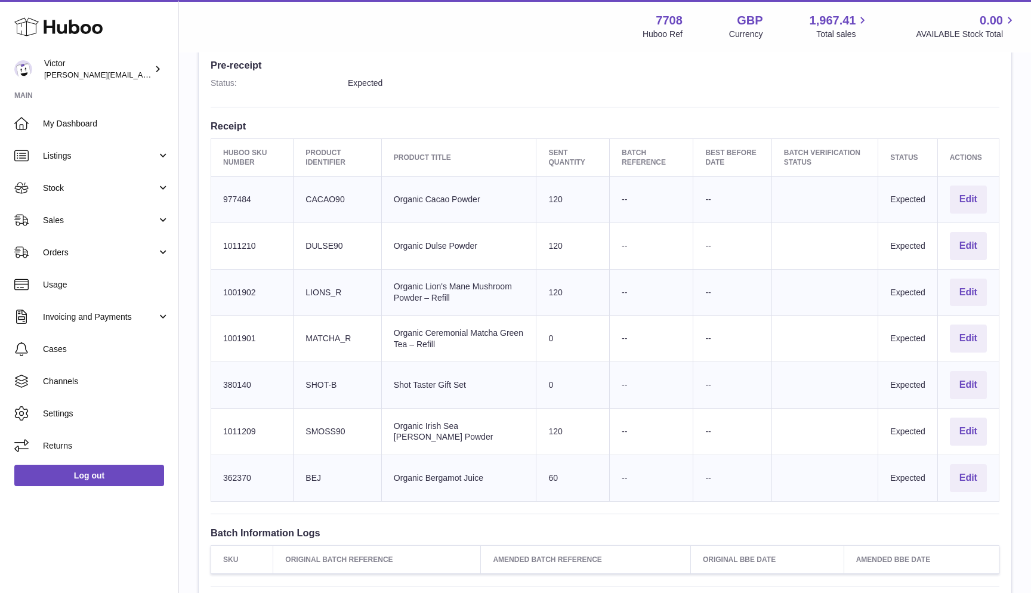
click at [311, 238] on td "Client Identifier DULSE90" at bounding box center [338, 246] width 88 height 47
click at [310, 189] on td "Client Identifier CACAO90" at bounding box center [338, 200] width 88 height 47
click at [325, 194] on td "Client Identifier CACAO90" at bounding box center [338, 200] width 88 height 47
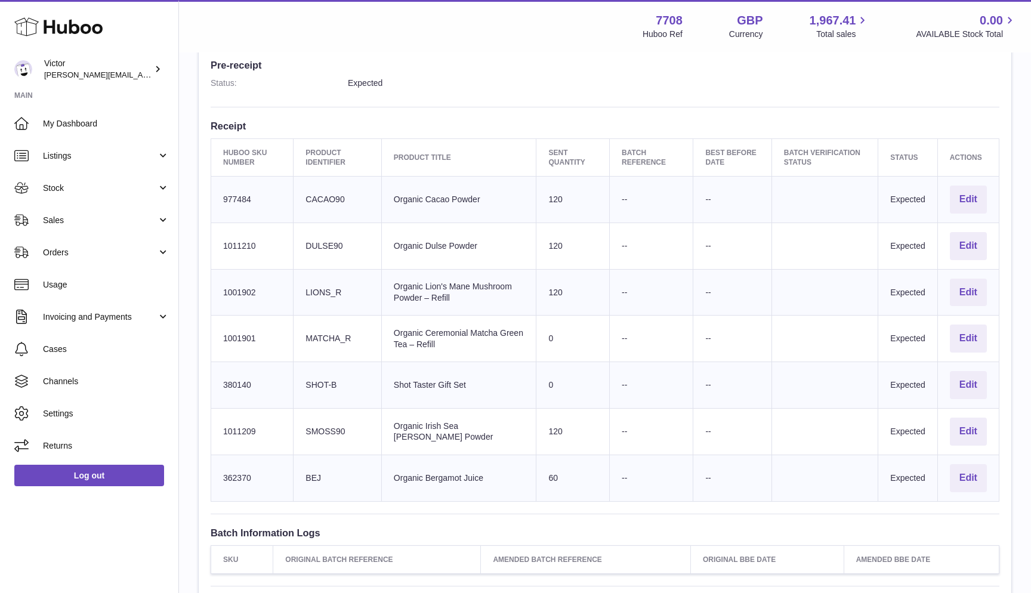
click at [325, 194] on td "Client Identifier CACAO90" at bounding box center [338, 200] width 88 height 47
click at [316, 237] on td "Client Identifier DULSE90" at bounding box center [338, 246] width 88 height 47
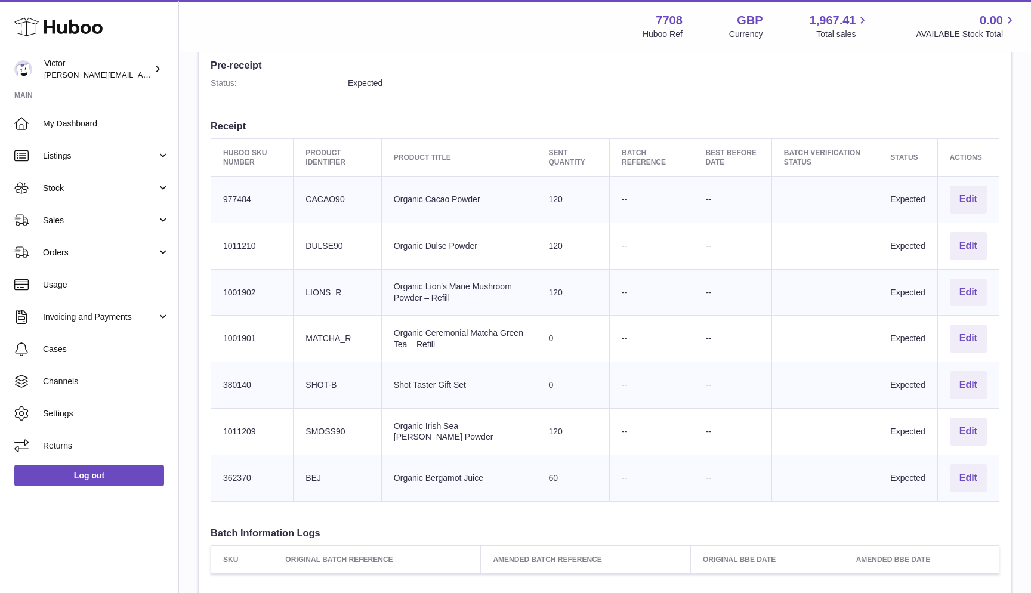
click at [314, 280] on td "Client Identifier LIONS_R" at bounding box center [338, 292] width 88 height 47
click at [317, 190] on td "Client Identifier CACAO90" at bounding box center [338, 200] width 88 height 47
click at [316, 236] on td "Client Identifier DULSE90" at bounding box center [338, 246] width 88 height 47
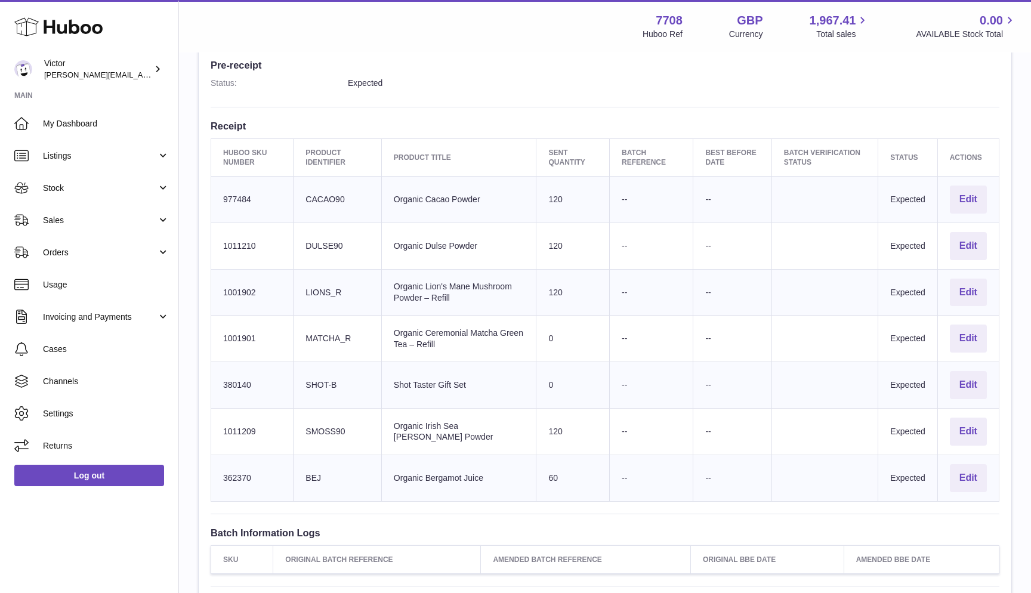
click at [316, 236] on td "Client Identifier DULSE90" at bounding box center [338, 246] width 88 height 47
click at [323, 286] on td "Client Identifier LIONS_R" at bounding box center [338, 292] width 88 height 47
click at [319, 280] on td "Client Identifier LIONS_R" at bounding box center [338, 292] width 88 height 47
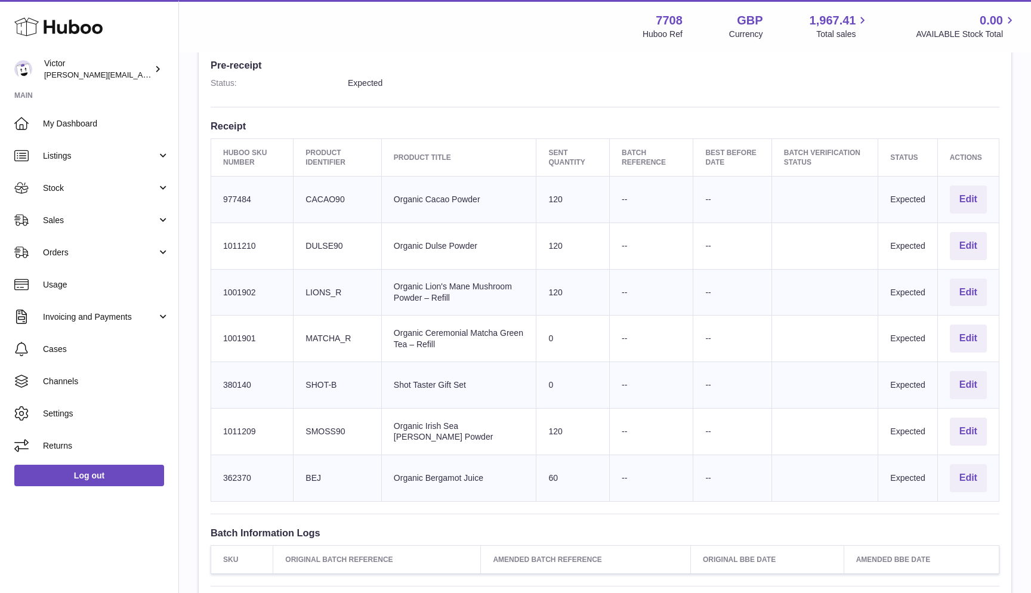
click at [319, 280] on td "Client Identifier LIONS_R" at bounding box center [338, 292] width 88 height 47
click at [311, 330] on td "Client Identifier MATCHA_R" at bounding box center [338, 339] width 88 height 47
click at [326, 424] on td "Client Identifier SMOSS90" at bounding box center [338, 432] width 88 height 47
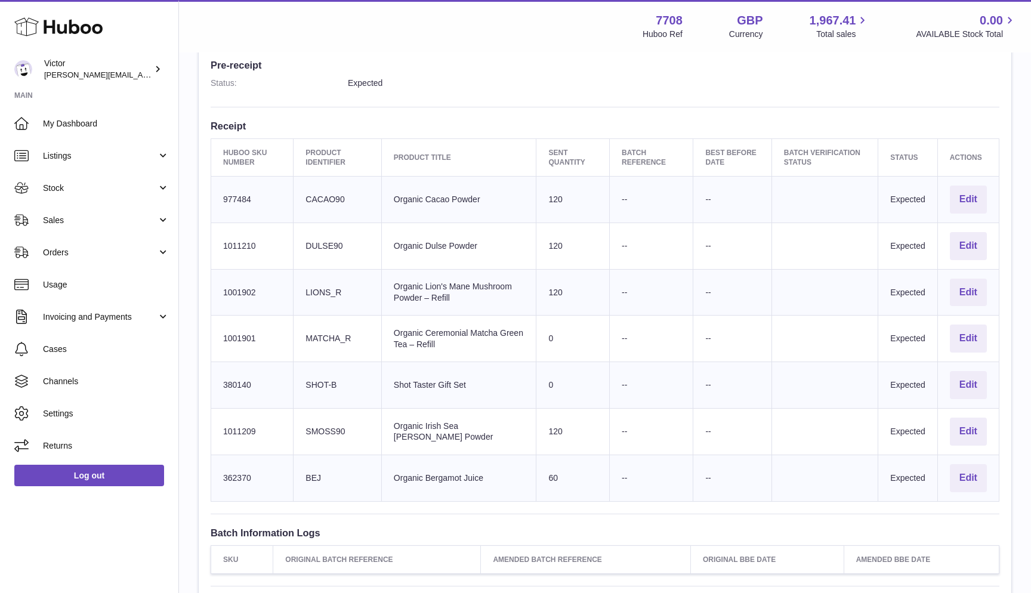
click at [311, 465] on td "Client Identifier BEJ" at bounding box center [338, 478] width 88 height 47
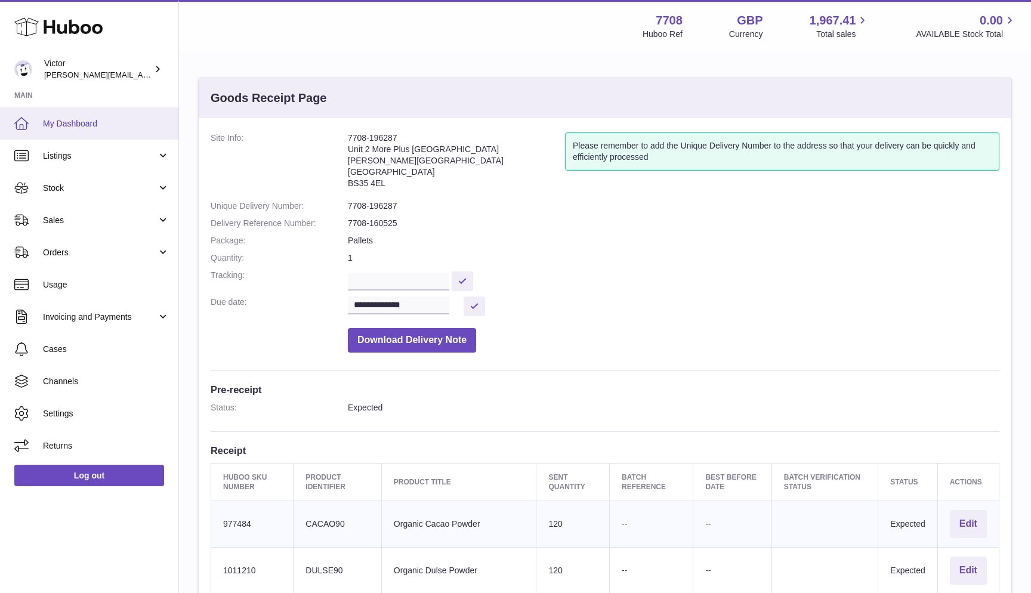
scroll to position [0, 0]
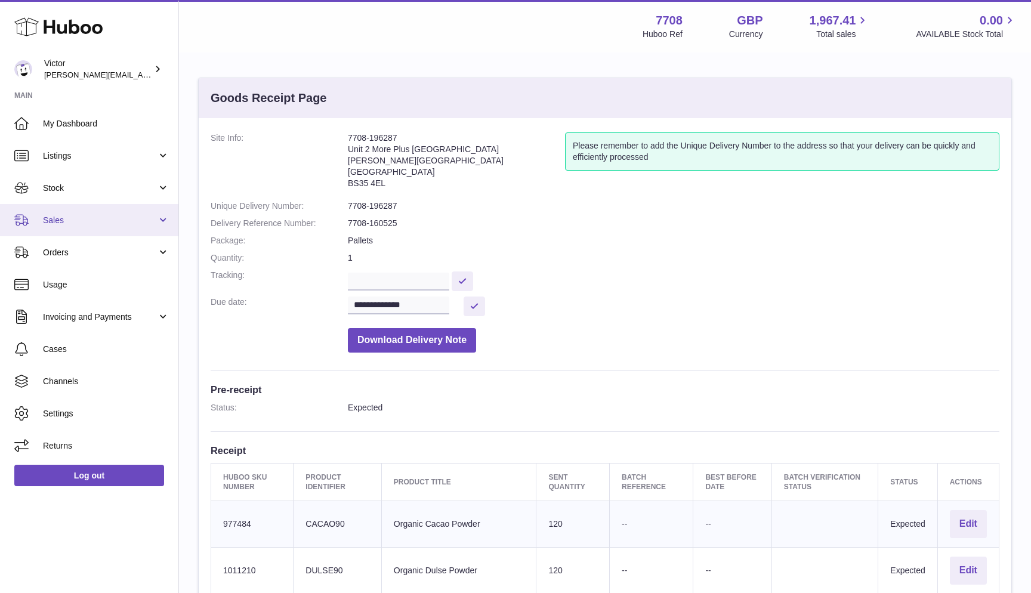
click at [61, 211] on link "Sales" at bounding box center [89, 220] width 178 height 32
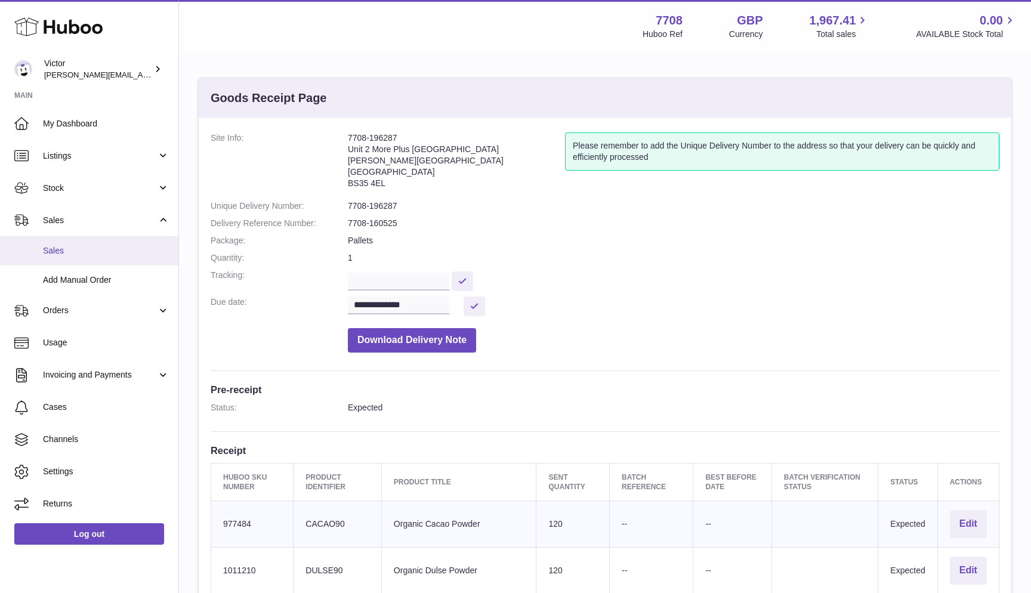
click at [51, 246] on span "Sales" at bounding box center [106, 250] width 126 height 11
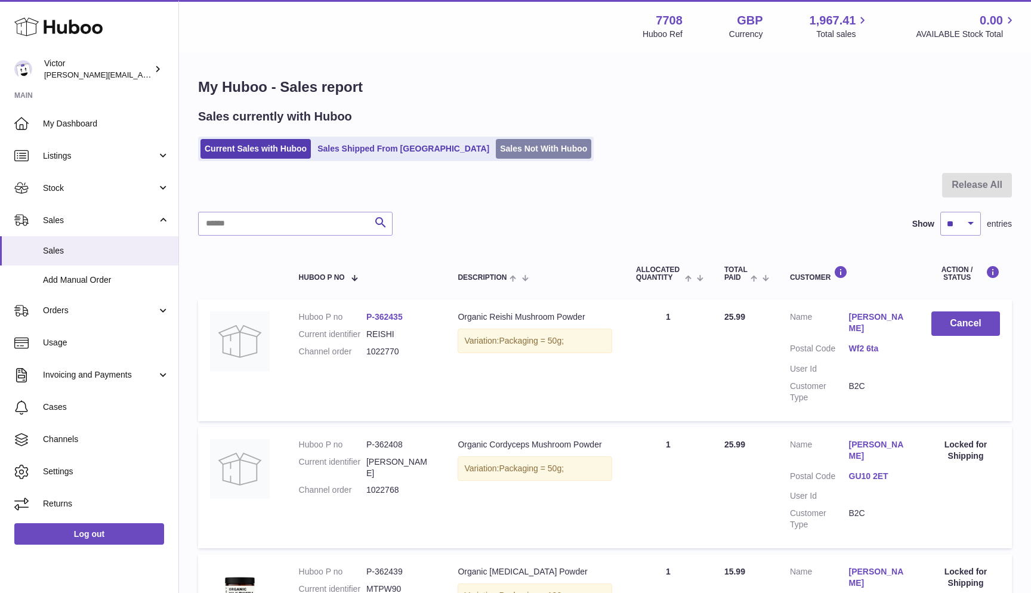
click at [496, 147] on link "Sales Not With Huboo" at bounding box center [543, 149] width 95 height 20
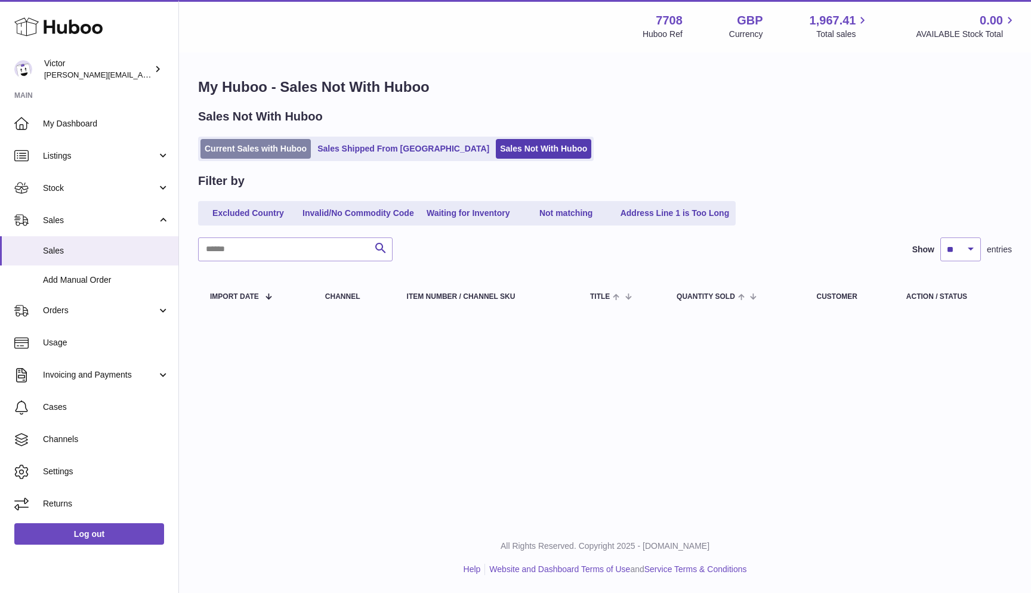
click at [226, 155] on link "Current Sales with Huboo" at bounding box center [255, 149] width 110 height 20
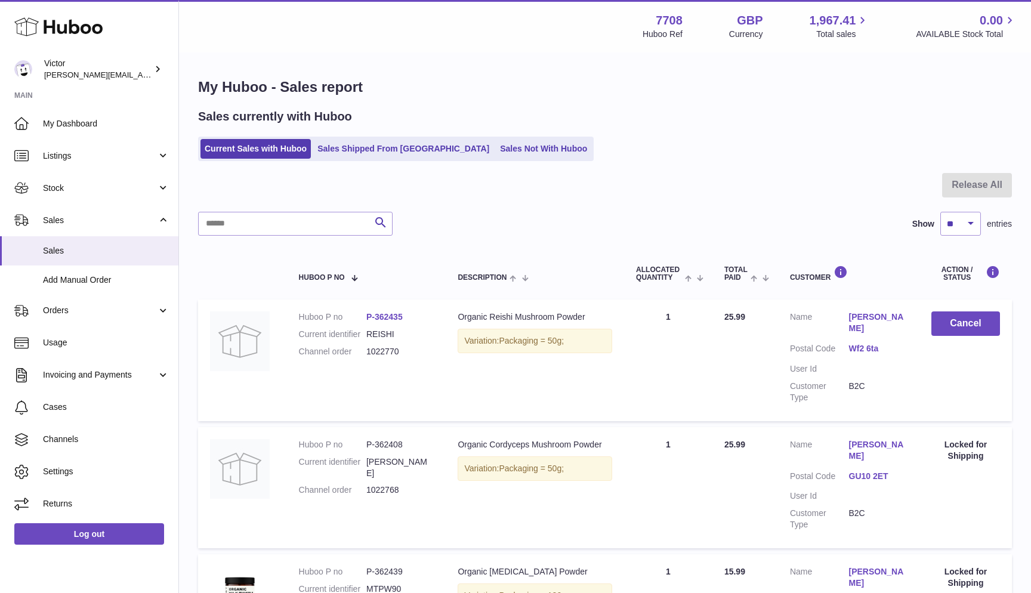
click at [214, 134] on div "Sales currently with Huboo Current Sales with Huboo Sales Shipped From [GEOGRAP…" at bounding box center [605, 135] width 814 height 53
click at [208, 153] on link "Current Sales with Huboo" at bounding box center [255, 149] width 110 height 20
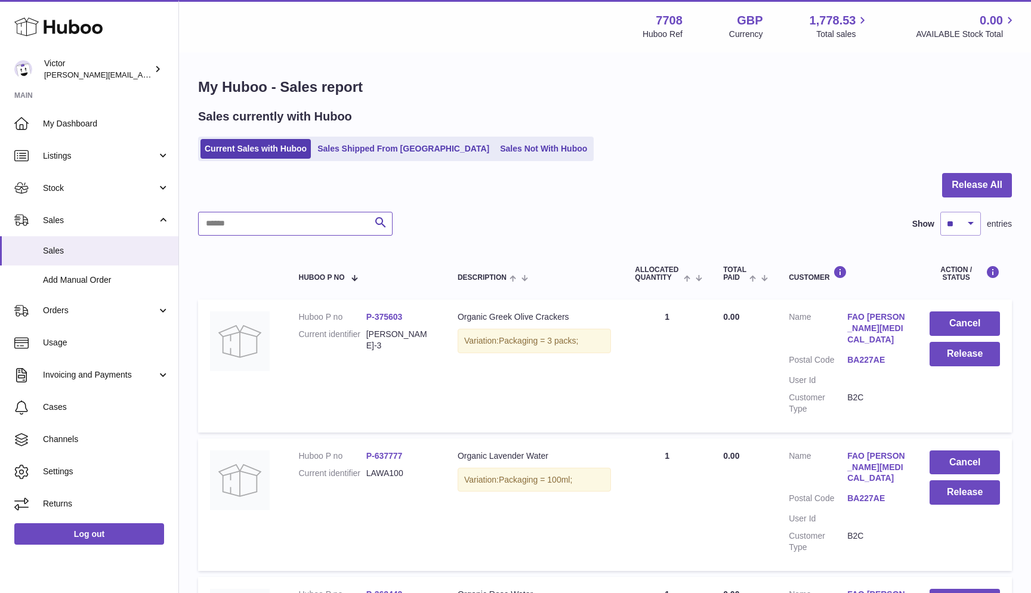
click at [240, 214] on input "text" at bounding box center [295, 224] width 194 height 24
paste input "******"
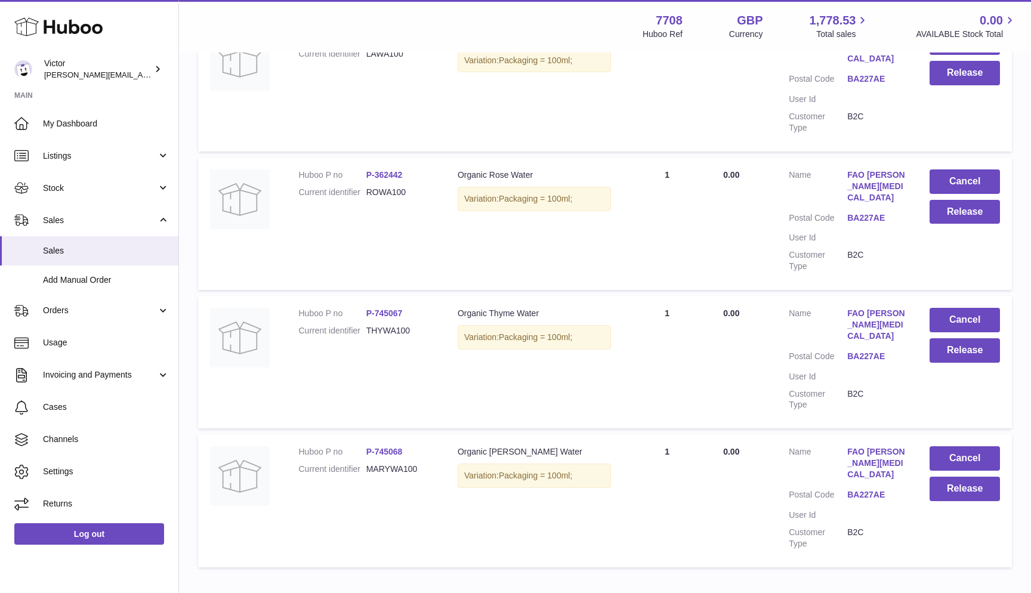
scroll to position [419, 0]
type input "******"
click at [961, 447] on button "Cancel" at bounding box center [965, 459] width 70 height 24
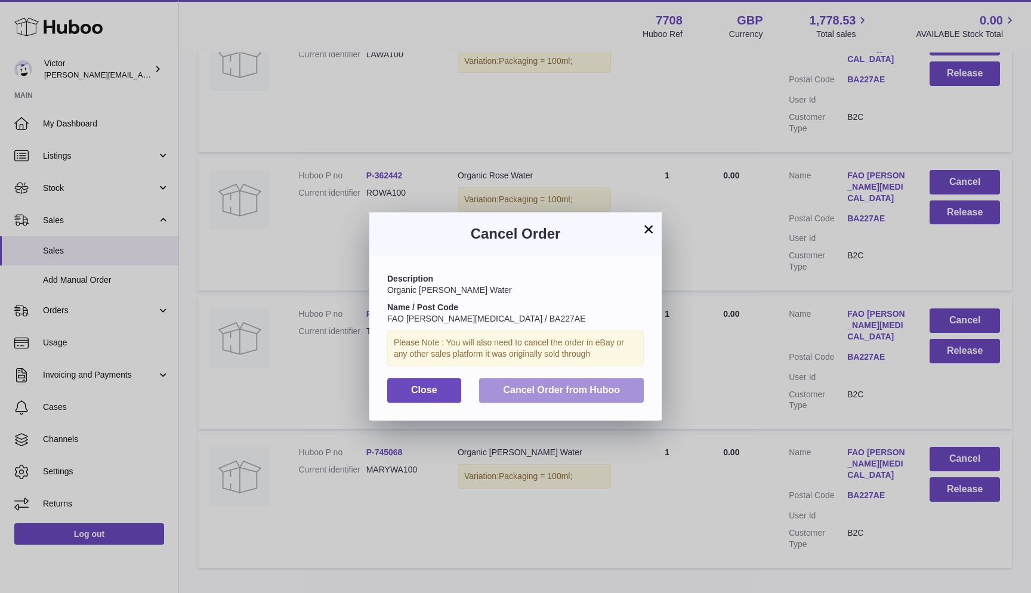
click at [578, 387] on span "Cancel Order from Huboo" at bounding box center [561, 390] width 117 height 10
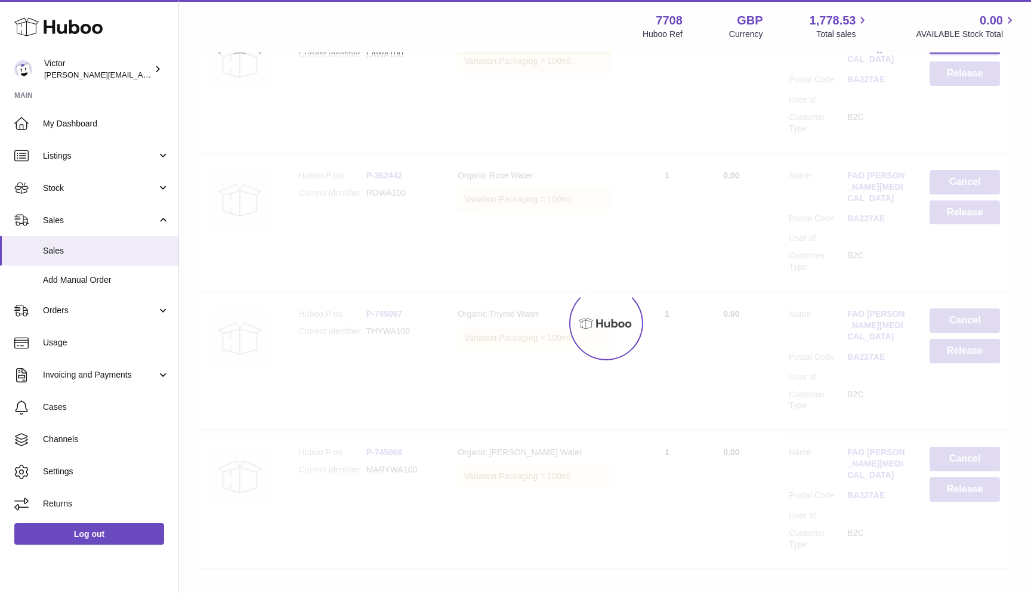
scroll to position [295, 0]
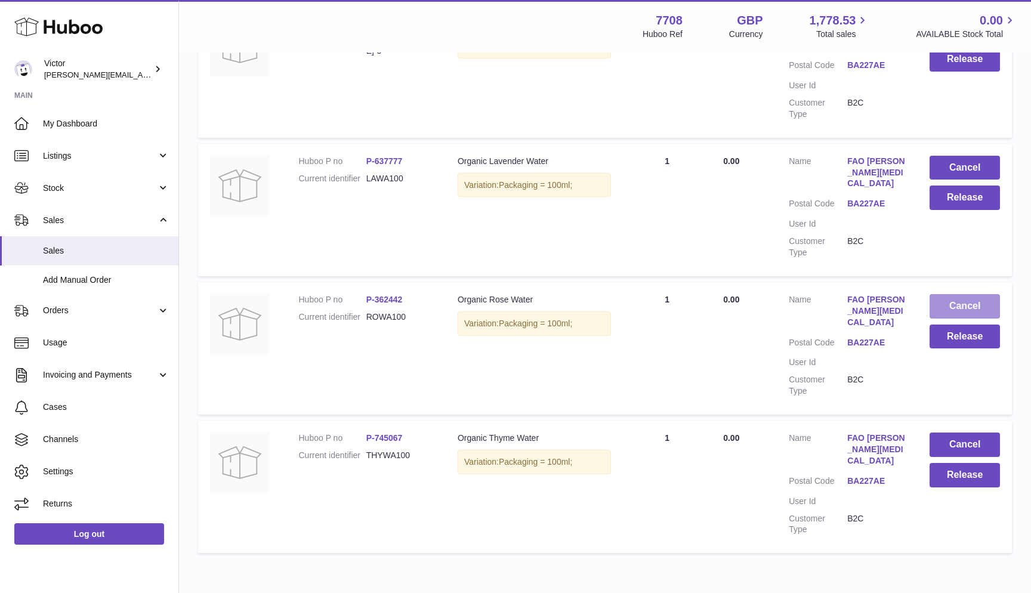
click at [960, 294] on button "Cancel" at bounding box center [965, 306] width 70 height 24
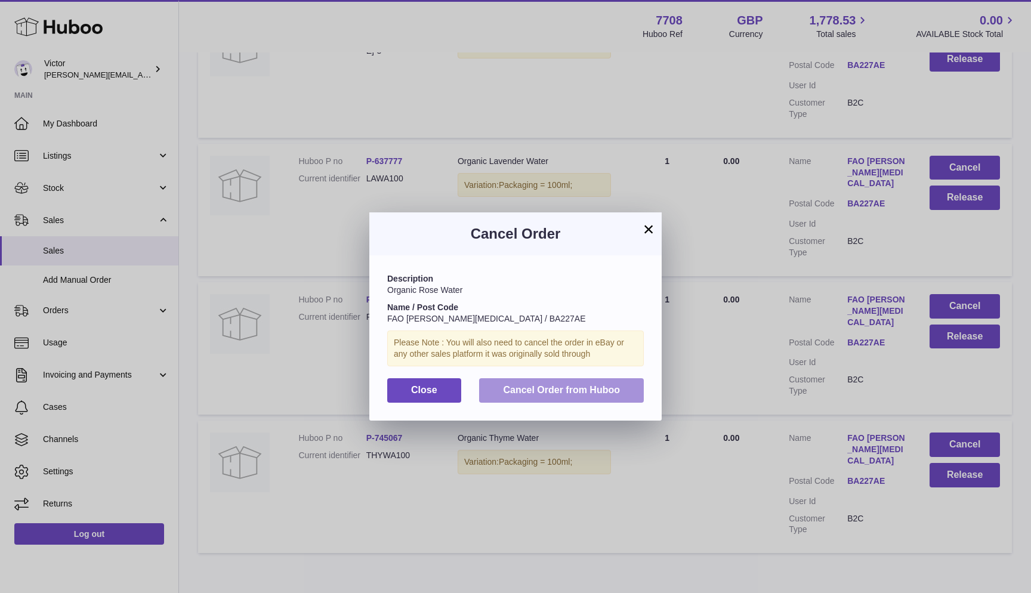
click at [588, 390] on span "Cancel Order from Huboo" at bounding box center [561, 390] width 117 height 10
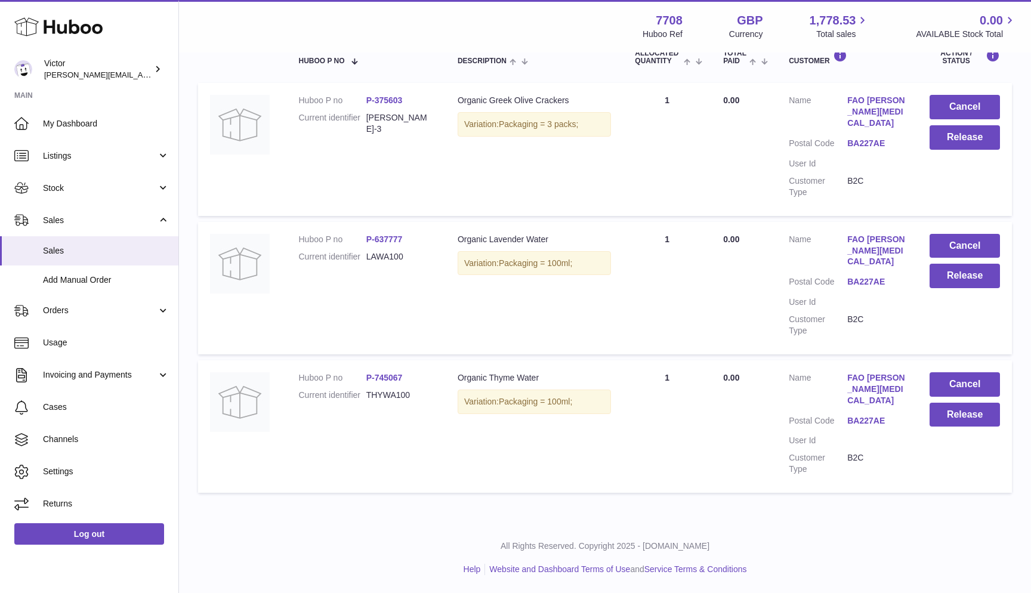
scroll to position [171, 0]
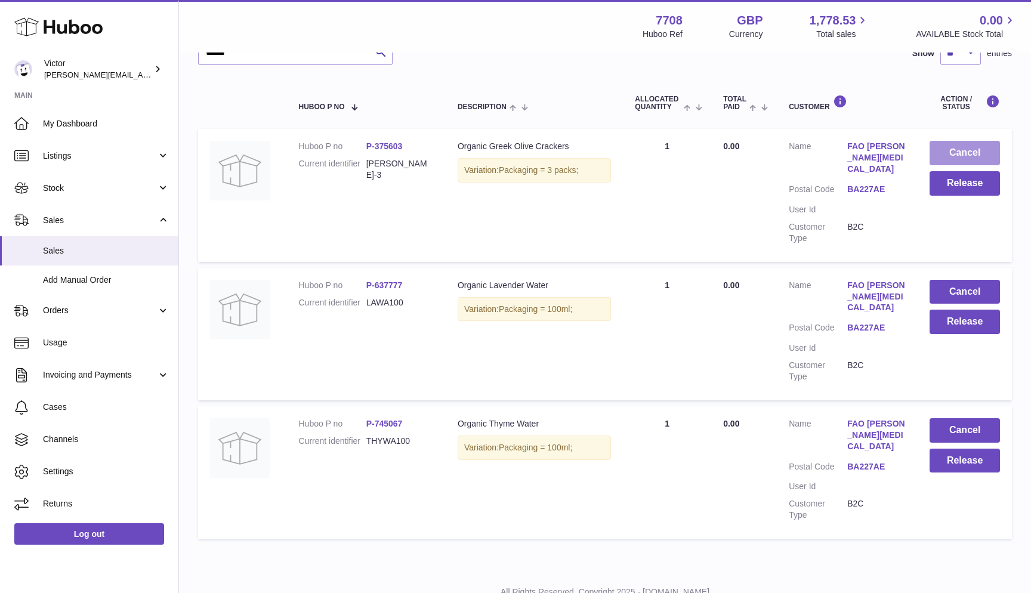
click at [948, 153] on button "Cancel" at bounding box center [965, 153] width 70 height 24
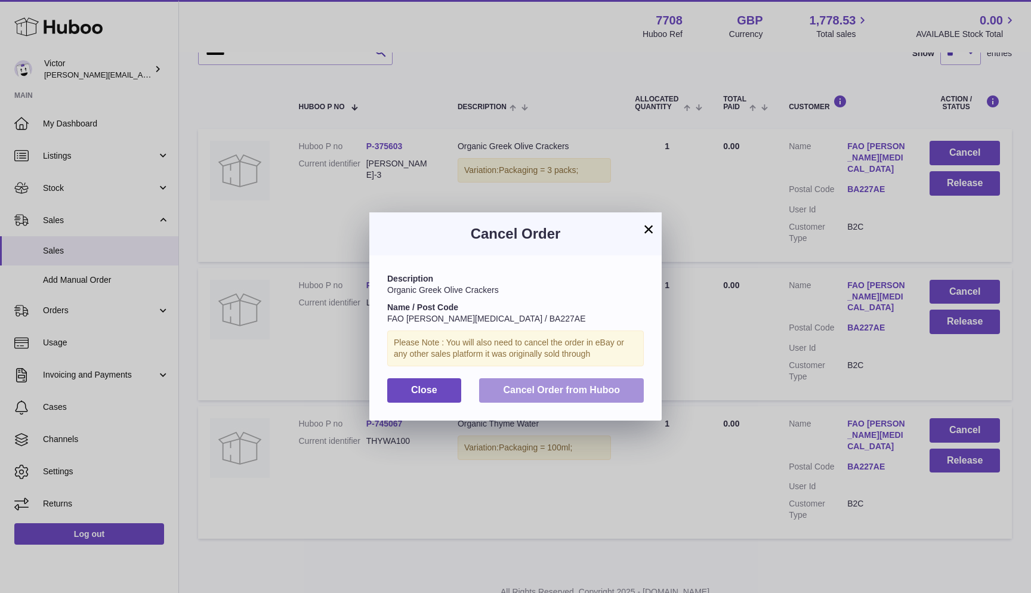
click at [549, 385] on span "Cancel Order from Huboo" at bounding box center [561, 390] width 117 height 10
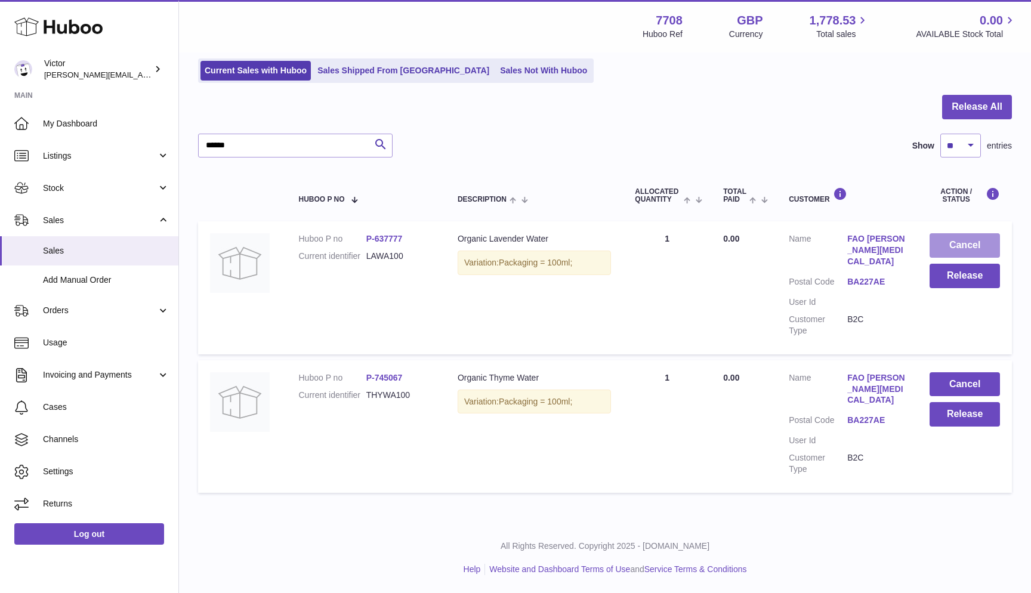
scroll to position [47, 0]
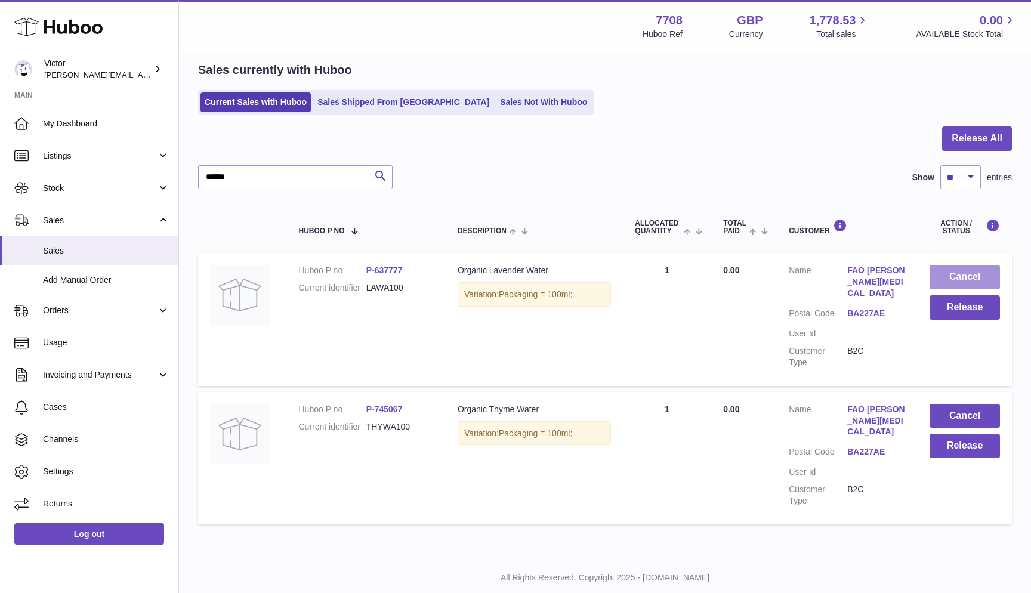
click at [969, 274] on button "Cancel" at bounding box center [965, 277] width 70 height 24
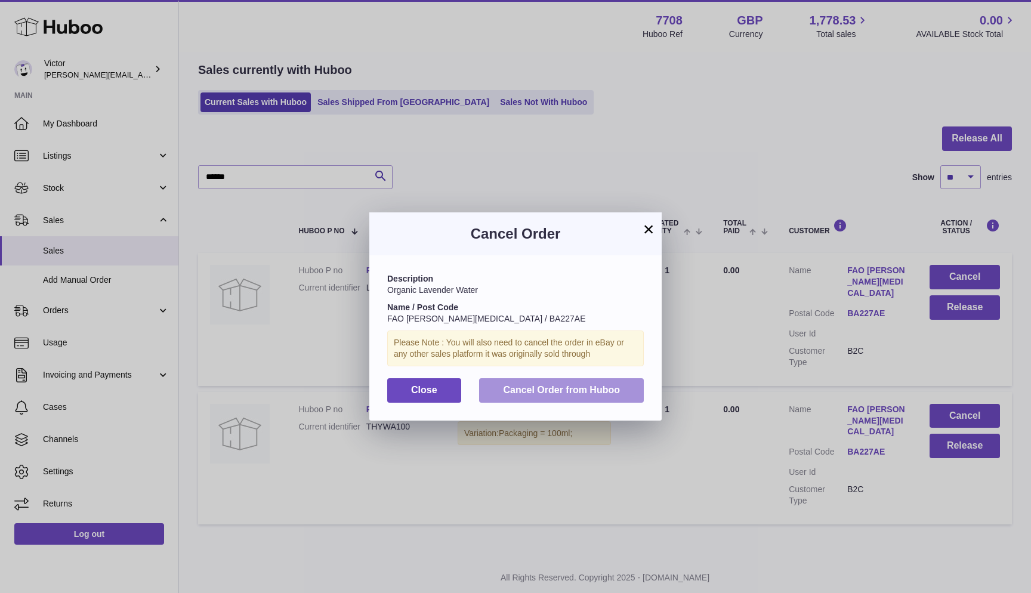
click at [555, 378] on button "Cancel Order from Huboo" at bounding box center [561, 390] width 165 height 24
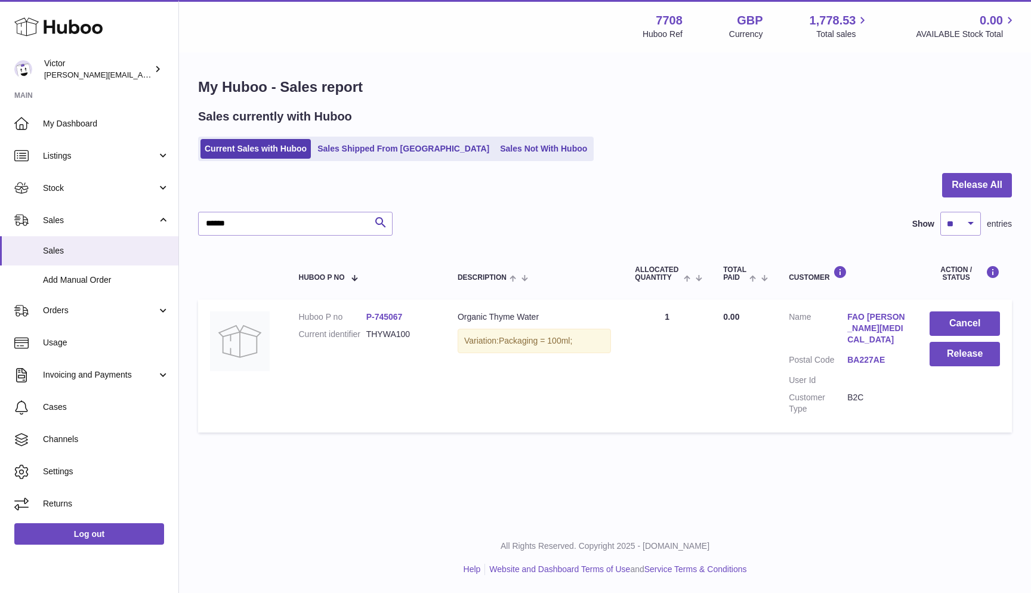
scroll to position [0, 0]
click at [942, 323] on button "Cancel" at bounding box center [965, 323] width 70 height 24
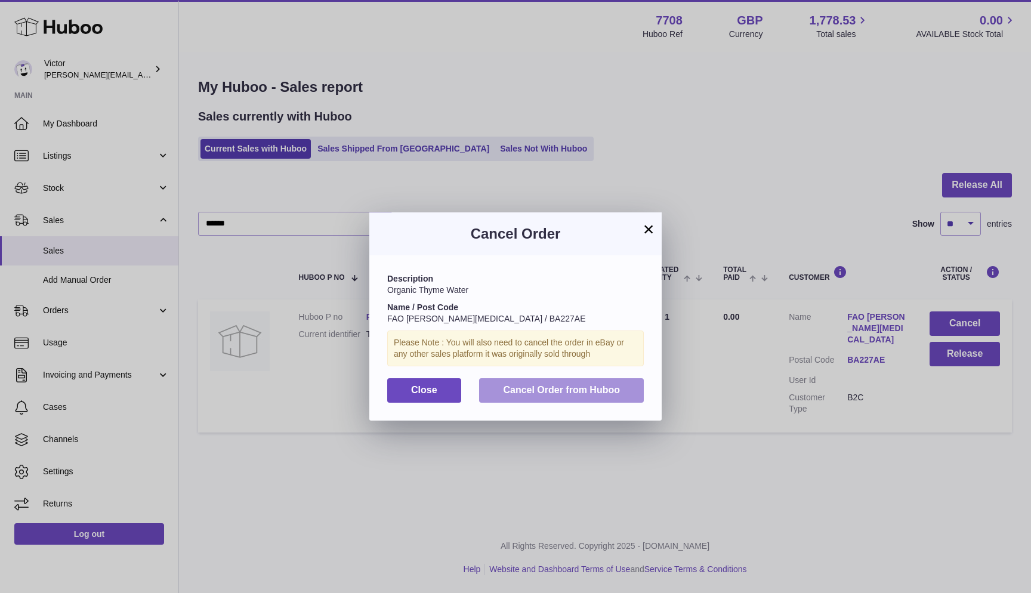
click at [581, 385] on span "Cancel Order from Huboo" at bounding box center [561, 390] width 117 height 10
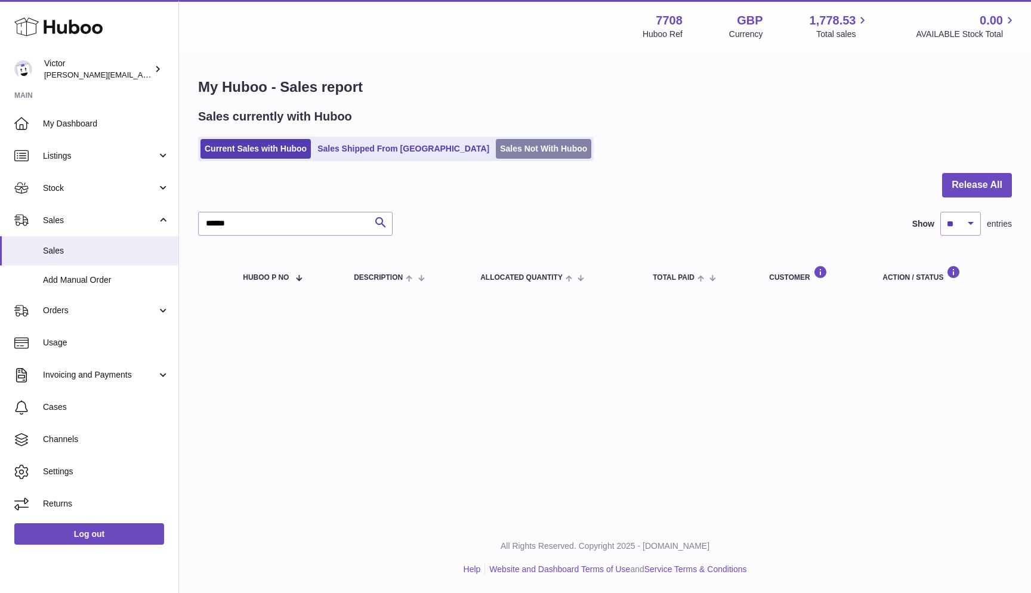
click at [496, 152] on link "Sales Not With Huboo" at bounding box center [543, 149] width 95 height 20
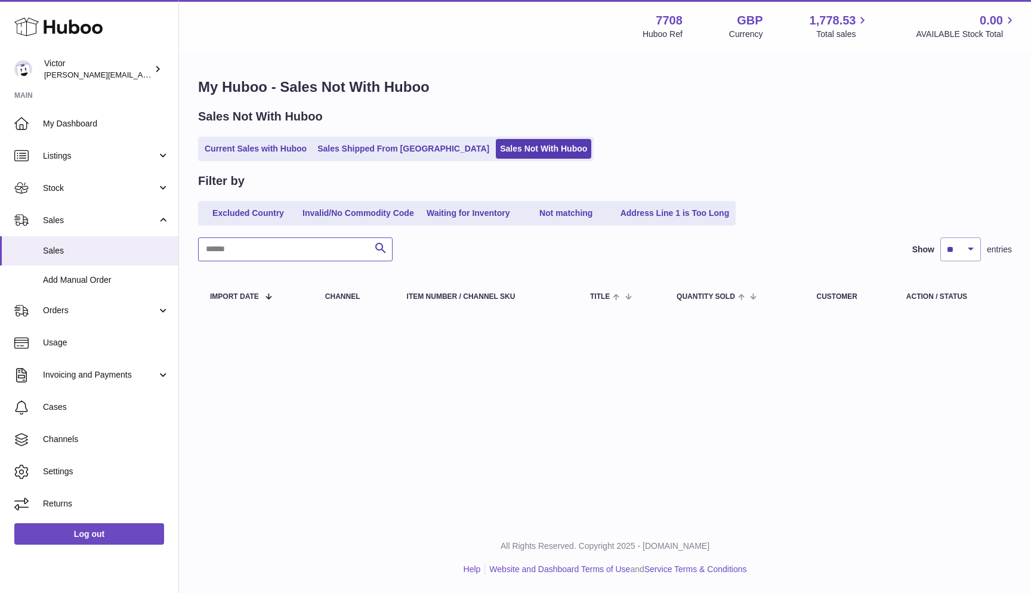
click at [243, 249] on input "text" at bounding box center [295, 249] width 194 height 24
paste input "******"
type input "******"
click at [338, 146] on link "Sales Shipped From [GEOGRAPHIC_DATA]" at bounding box center [403, 149] width 180 height 20
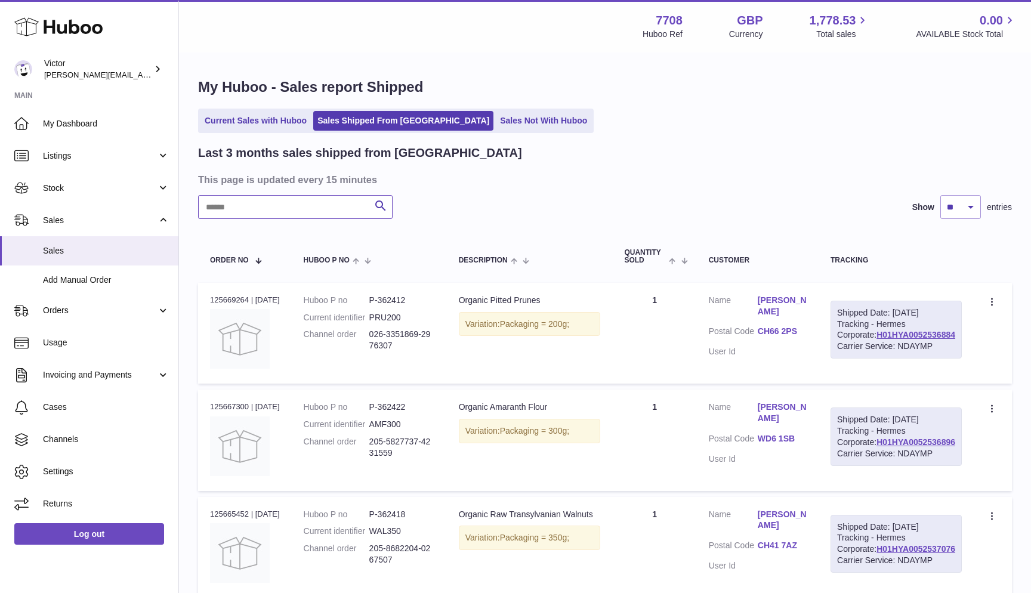
click at [233, 206] on input "text" at bounding box center [295, 207] width 194 height 24
paste input "******"
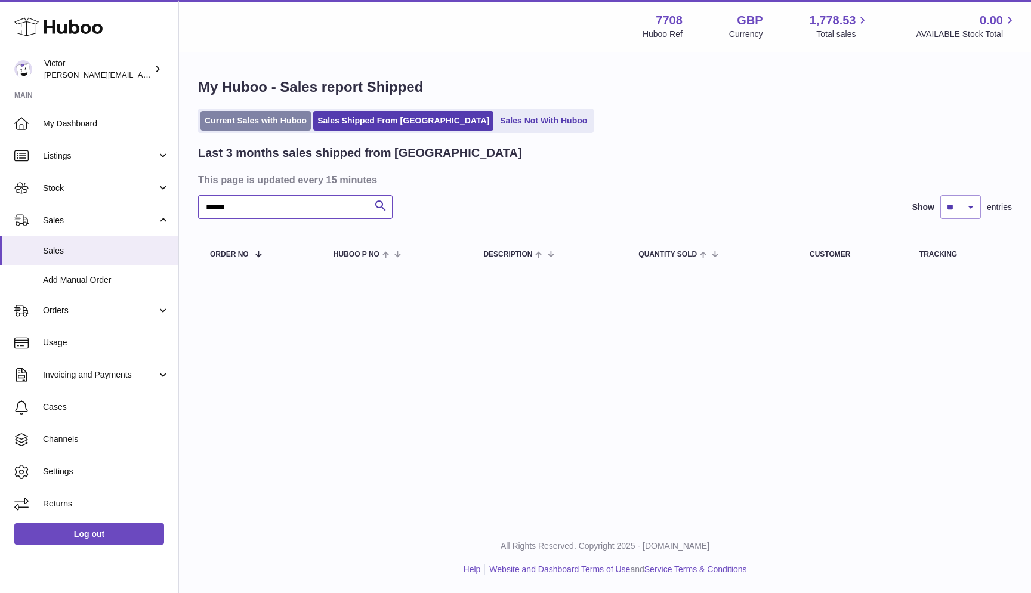
type input "******"
click at [206, 121] on link "Current Sales with Huboo" at bounding box center [255, 121] width 110 height 20
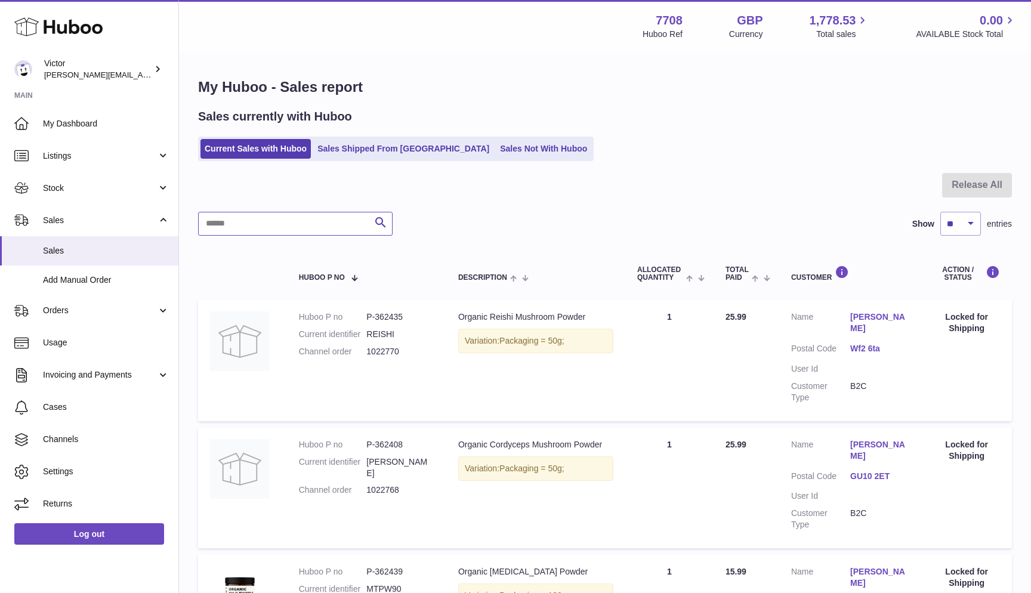
click at [218, 221] on input "text" at bounding box center [295, 224] width 194 height 24
paste input "******"
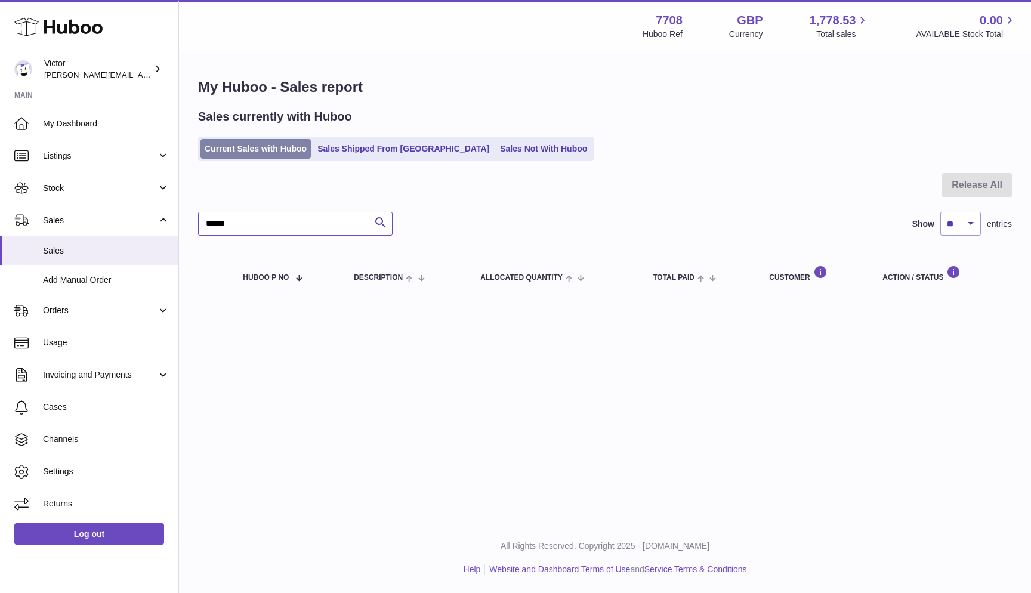
type input "******"
click at [218, 150] on link "Current Sales with Huboo" at bounding box center [255, 149] width 110 height 20
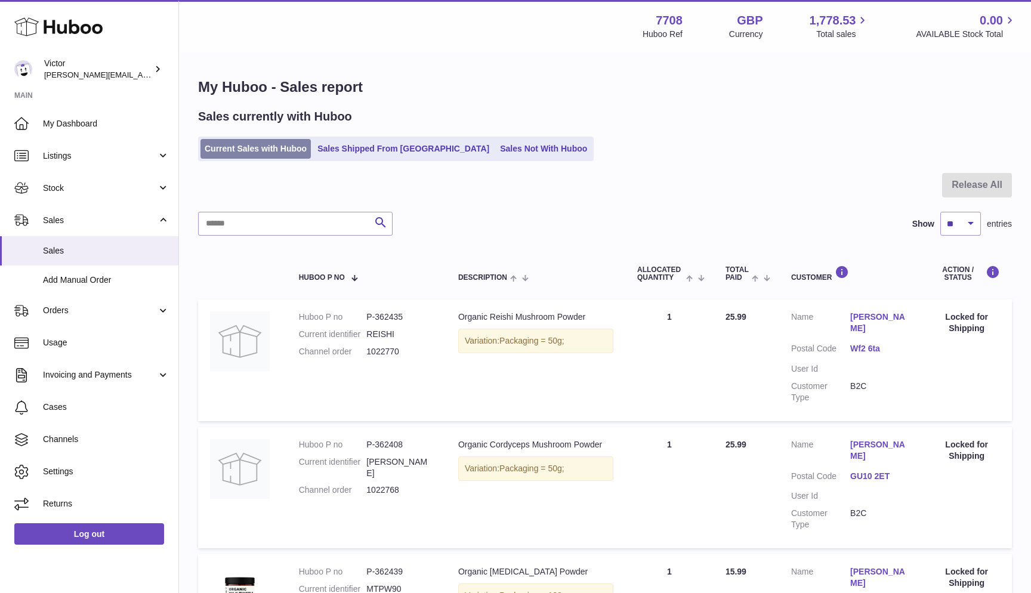
click at [212, 152] on link "Current Sales with Huboo" at bounding box center [255, 149] width 110 height 20
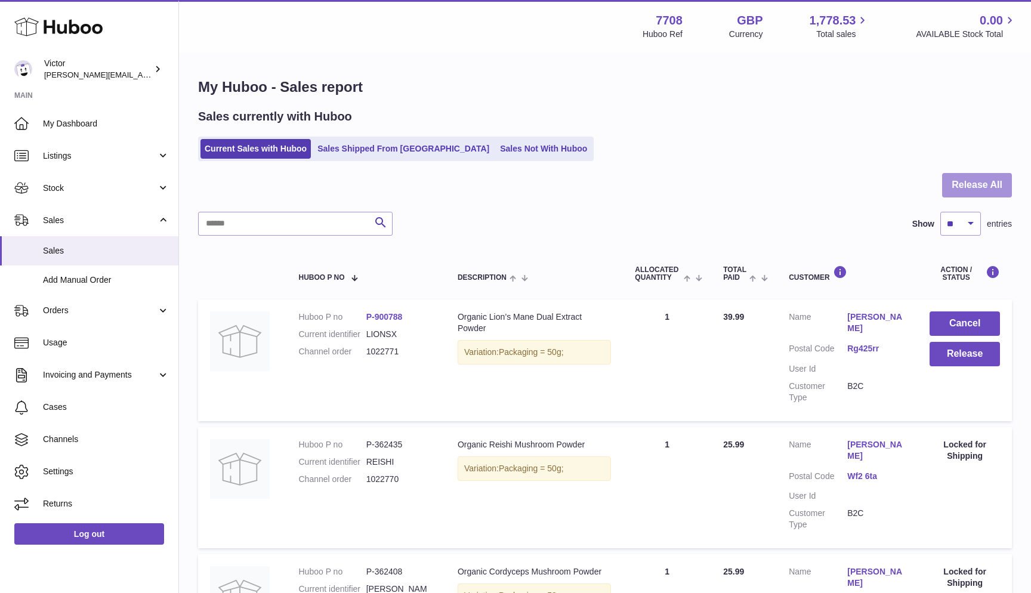
click at [980, 182] on button "Release All" at bounding box center [977, 185] width 70 height 24
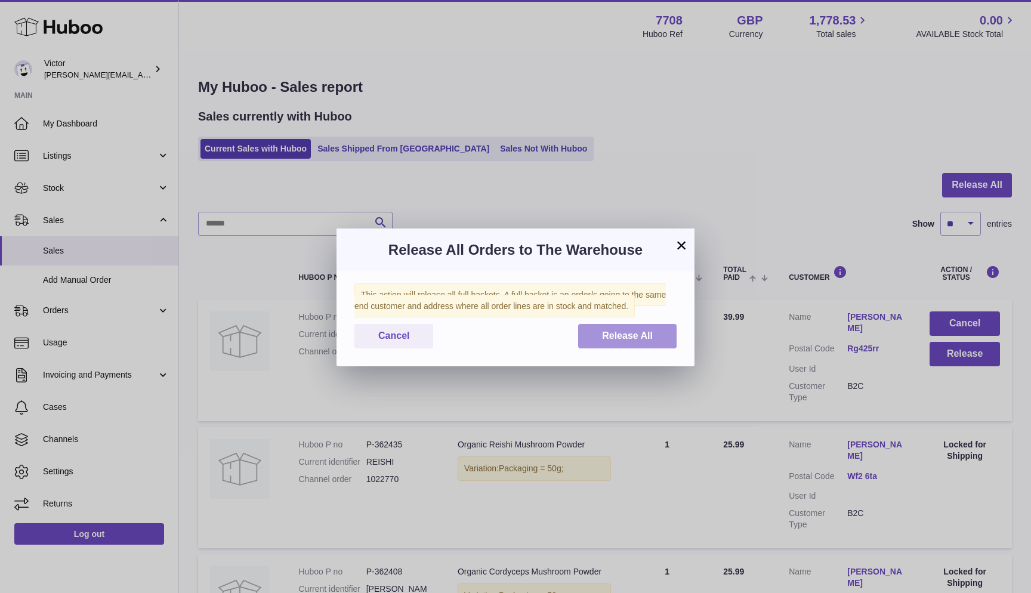
click at [579, 341] on button "Release All" at bounding box center [627, 336] width 98 height 24
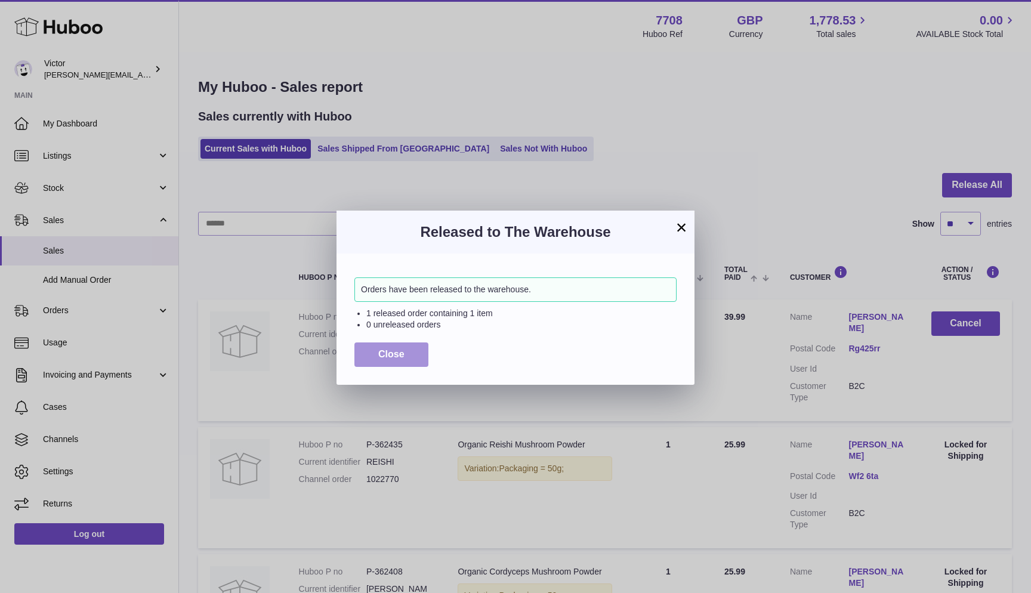
click at [368, 355] on button "Close" at bounding box center [391, 354] width 74 height 24
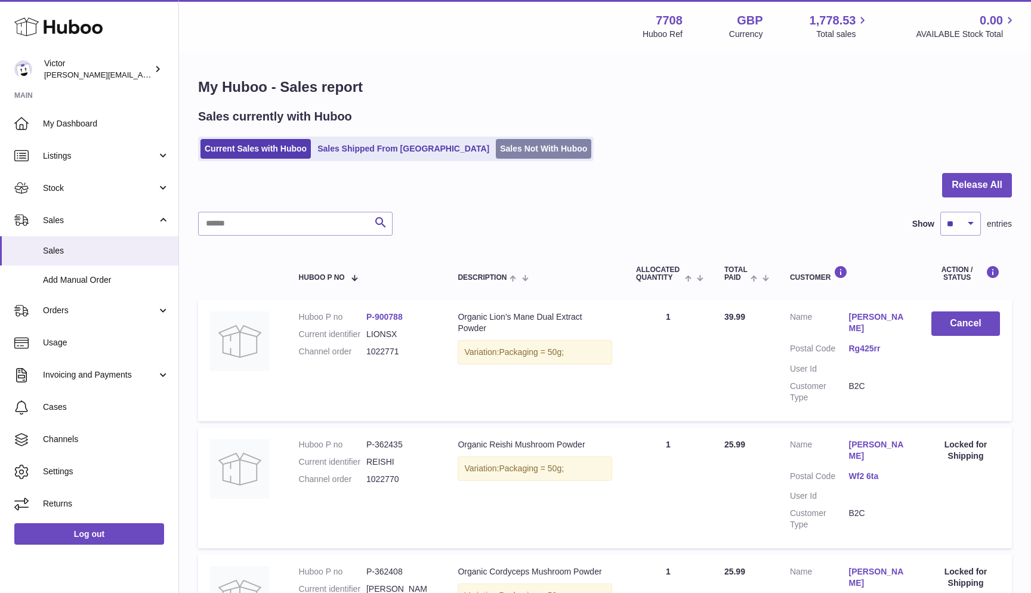
click at [496, 146] on link "Sales Not With Huboo" at bounding box center [543, 149] width 95 height 20
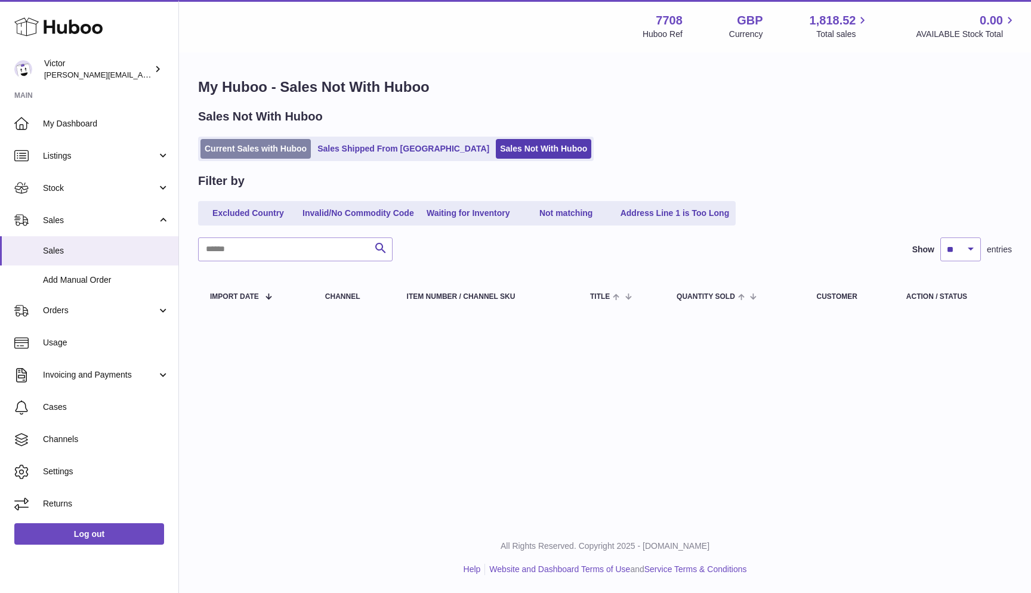
click at [224, 146] on link "Current Sales with Huboo" at bounding box center [255, 149] width 110 height 20
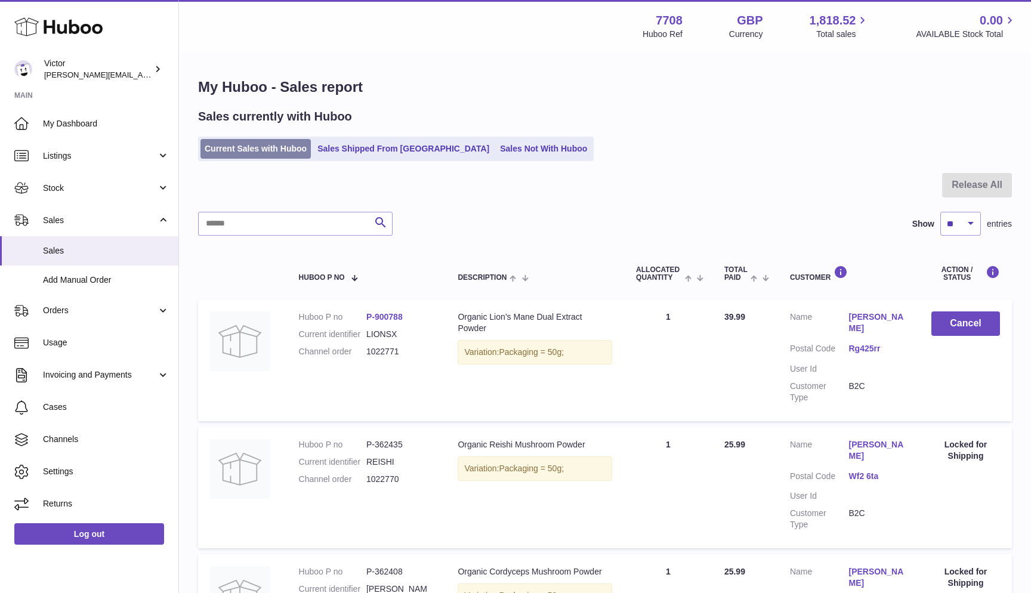
click at [229, 150] on link "Current Sales with Huboo" at bounding box center [255, 149] width 110 height 20
